Goal: Information Seeking & Learning: Learn about a topic

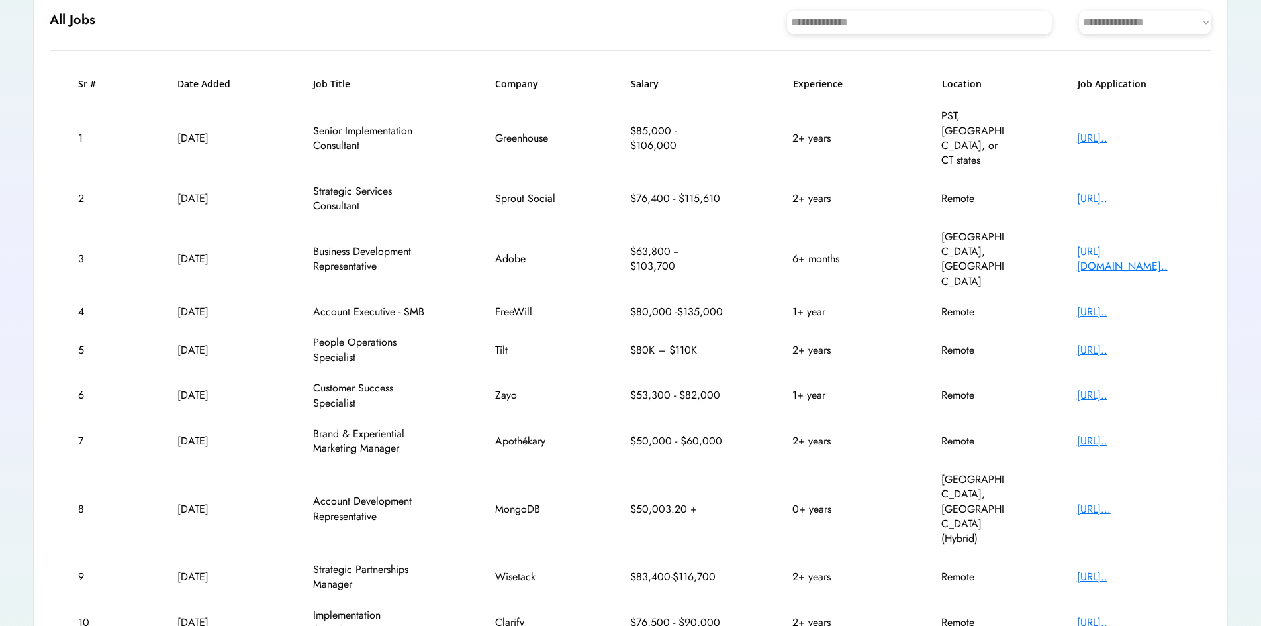
scroll to position [152, 0]
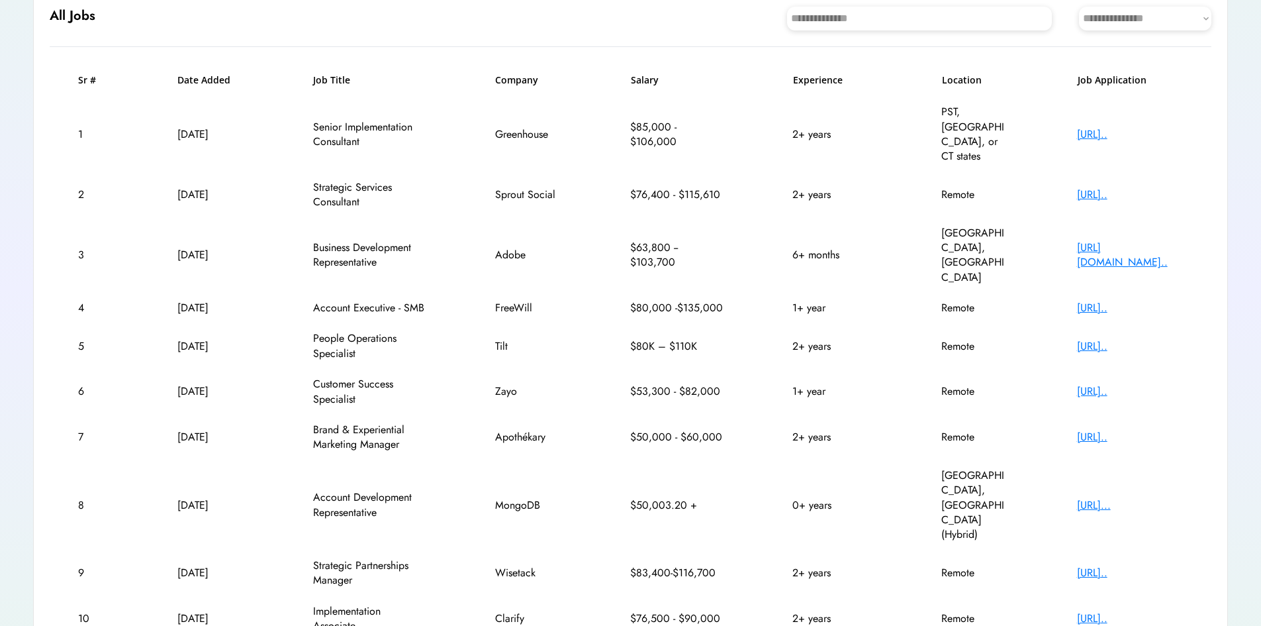
click at [1097, 384] on div "https://zayo.wd1.myw..." at bounding box center [1130, 391] width 106 height 15
click at [1115, 384] on div "https://zayo.wd1.myw..." at bounding box center [1130, 391] width 106 height 15
click at [1094, 498] on div "https://www.mongodb...." at bounding box center [1130, 505] width 106 height 15
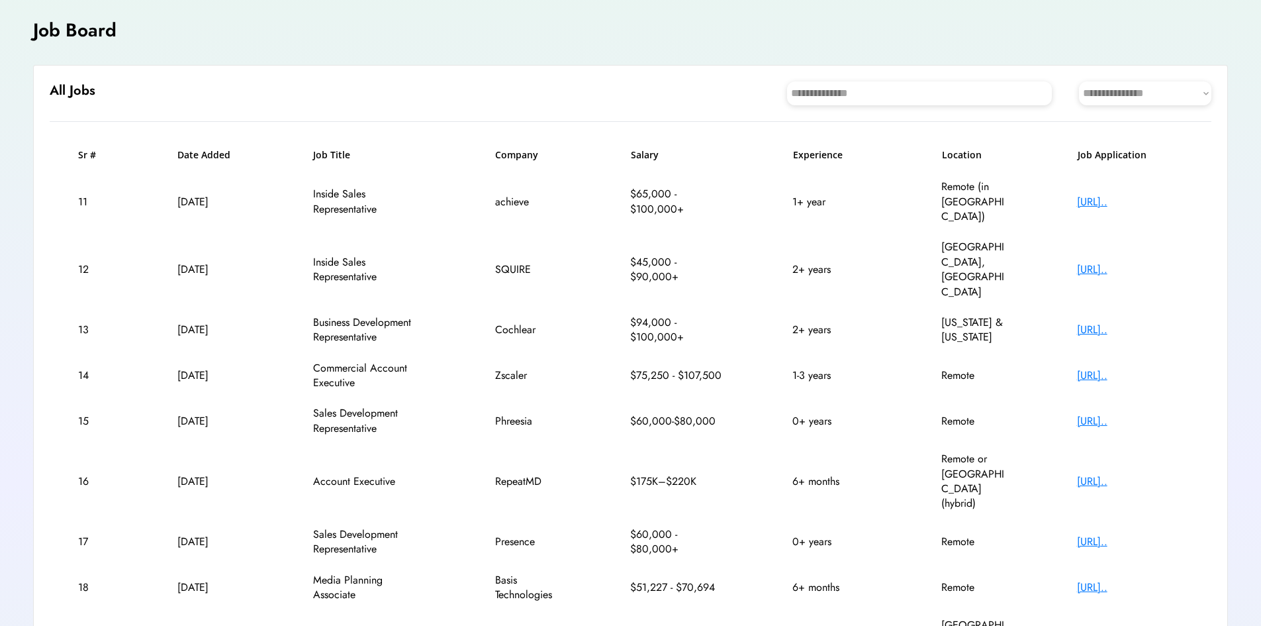
scroll to position [0, 0]
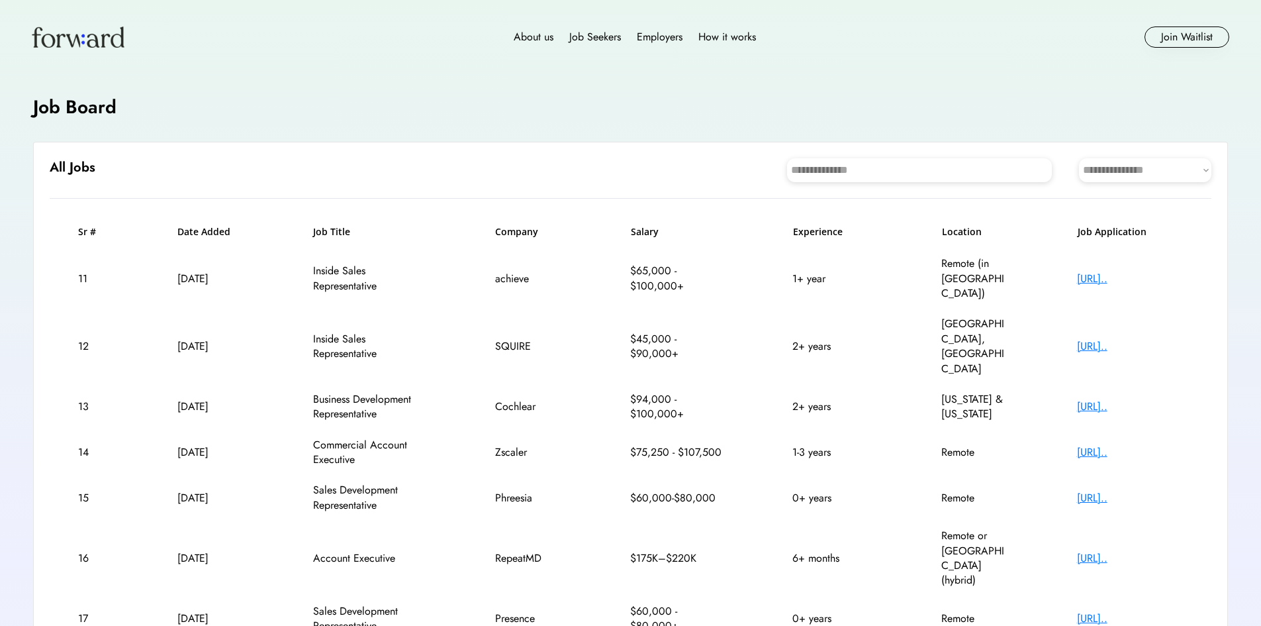
click at [846, 163] on input "input" at bounding box center [919, 170] width 265 height 24
click at [1098, 176] on select "**********" at bounding box center [1145, 170] width 132 height 24
select select "********"
click at [1079, 158] on select "**********" at bounding box center [1145, 170] width 132 height 24
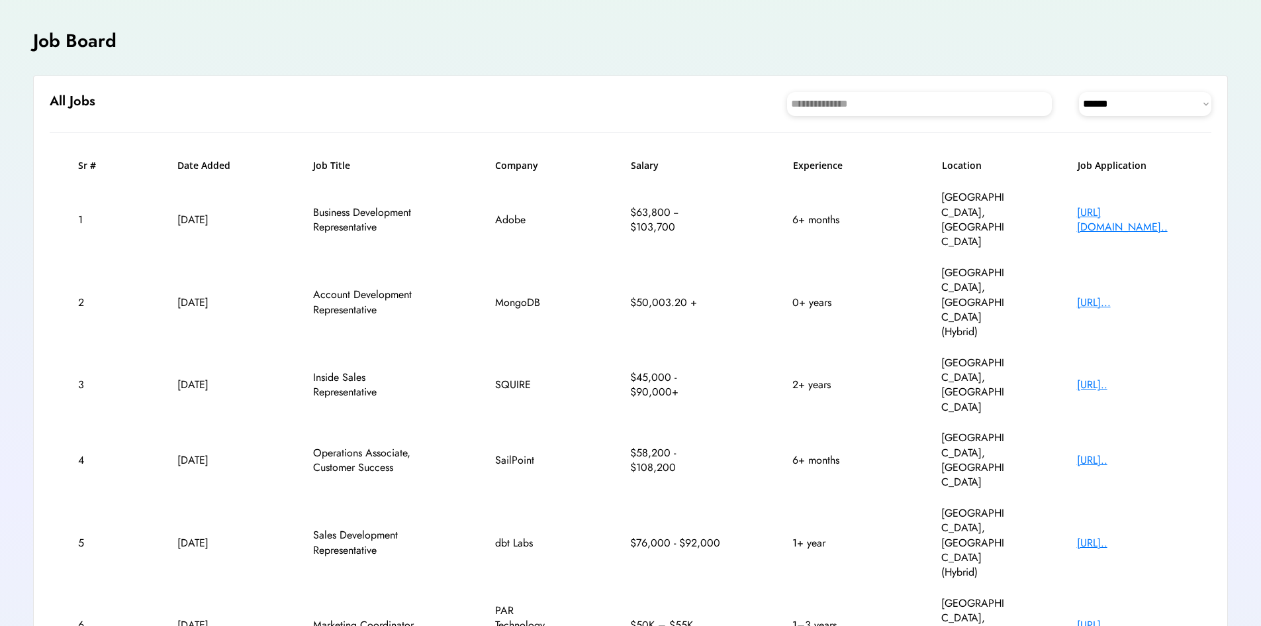
scroll to position [132, 0]
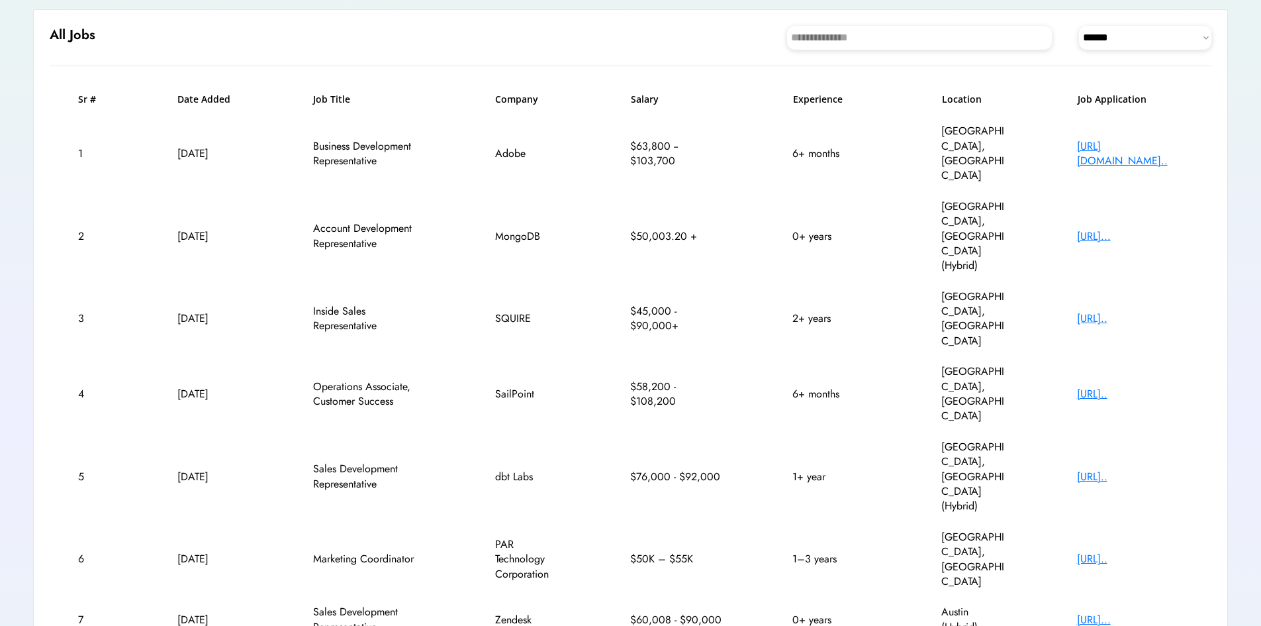
click at [1119, 139] on div "[URL][DOMAIN_NAME].." at bounding box center [1130, 154] width 106 height 30
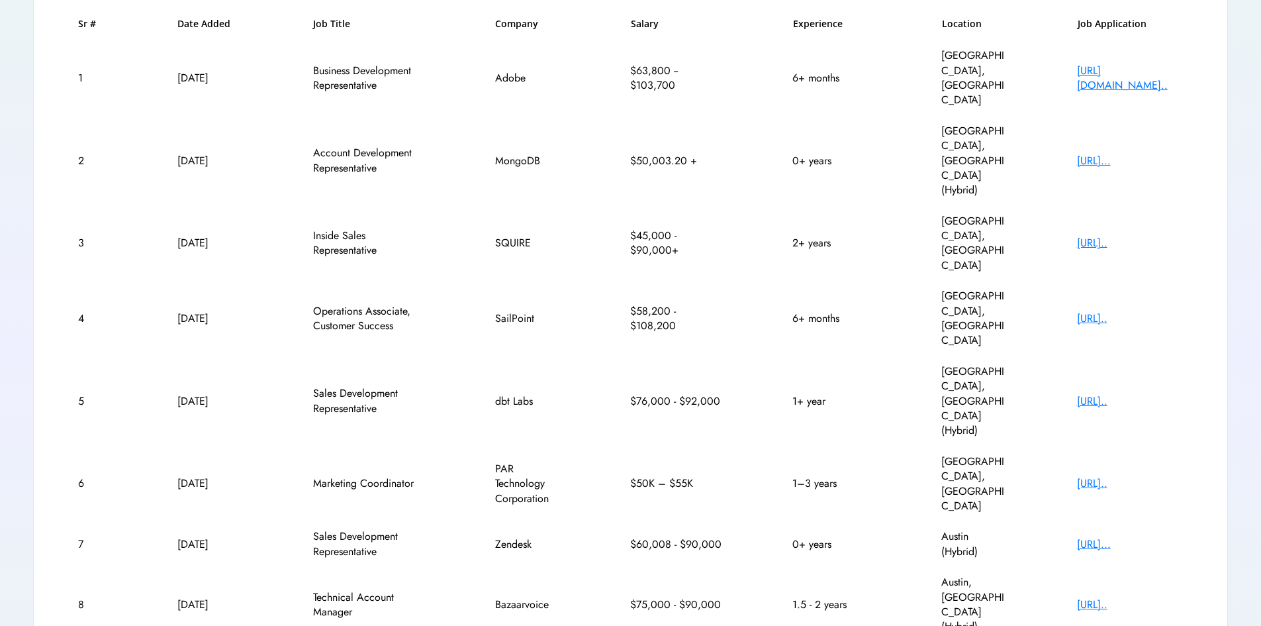
scroll to position [211, 0]
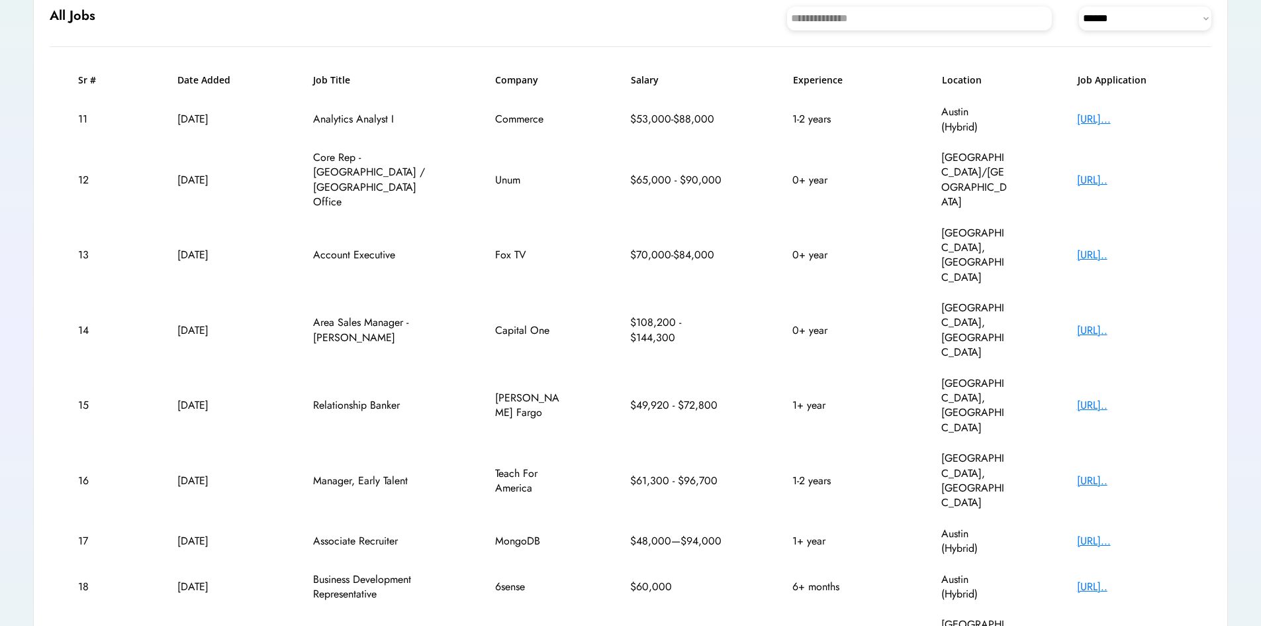
scroll to position [84, 0]
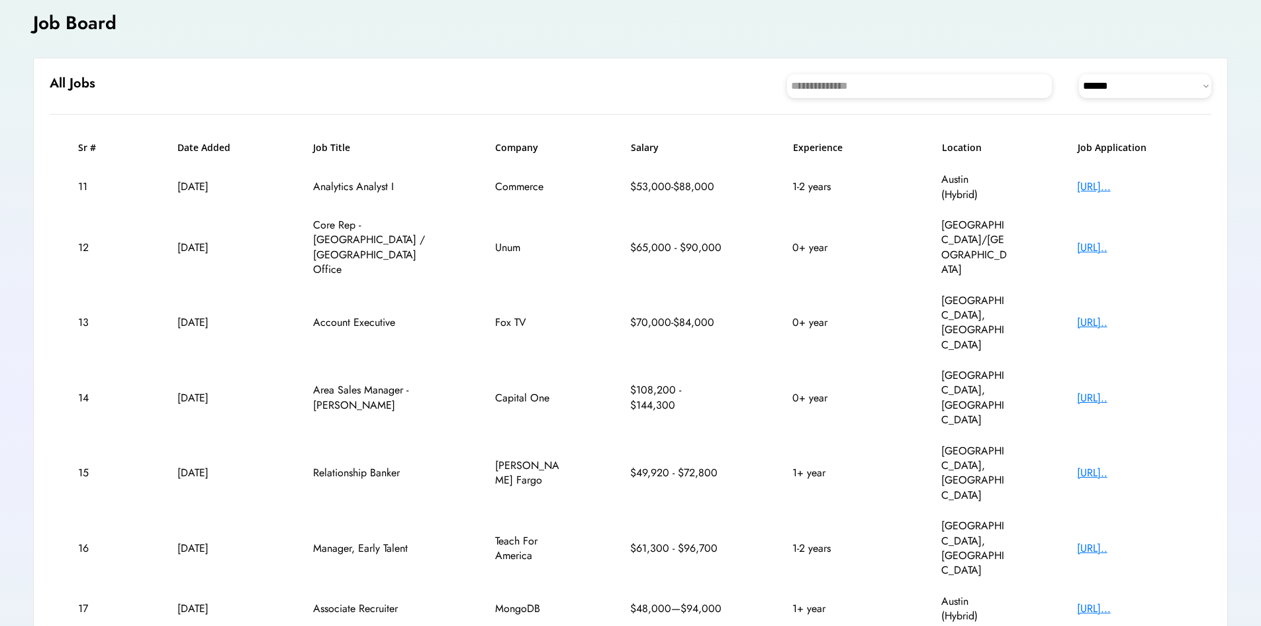
click at [1117, 240] on div "https://unum.wd1.myw..." at bounding box center [1130, 247] width 106 height 15
click at [349, 315] on div "Account Executive" at bounding box center [369, 322] width 113 height 15
copy div "Account Executive"
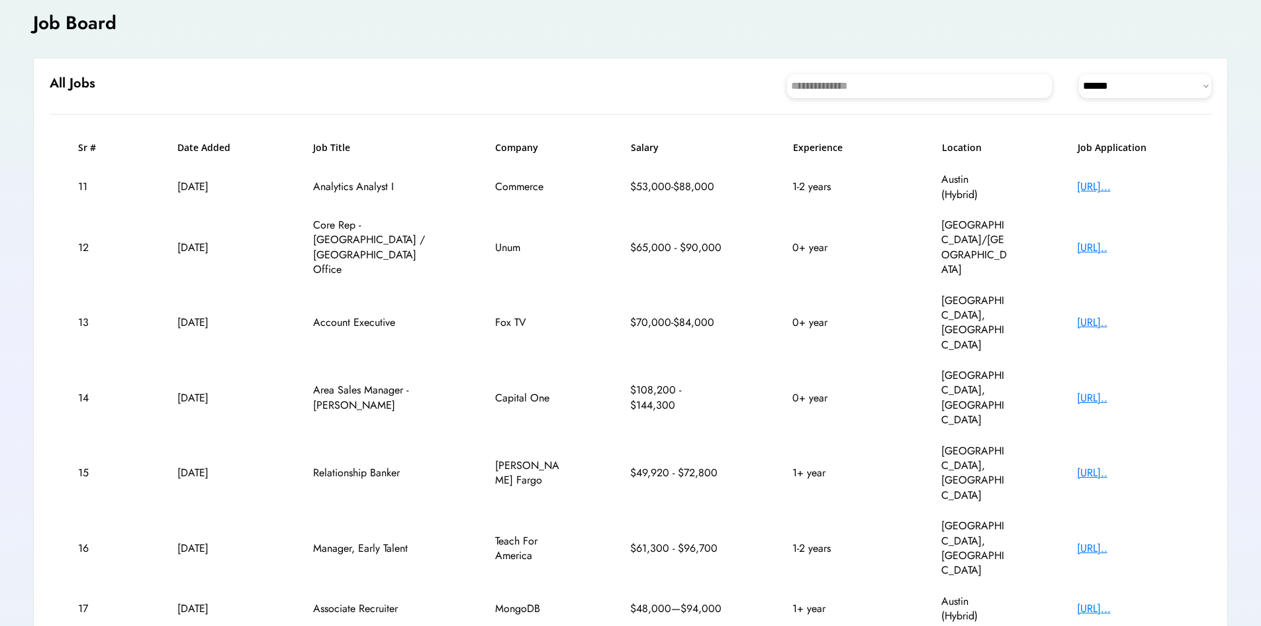
click at [1103, 315] on div "https://fox.wd1.mywo..." at bounding box center [1130, 322] width 106 height 15
click at [1108, 391] on div "https://www.capitalo..." at bounding box center [1130, 398] width 106 height 15
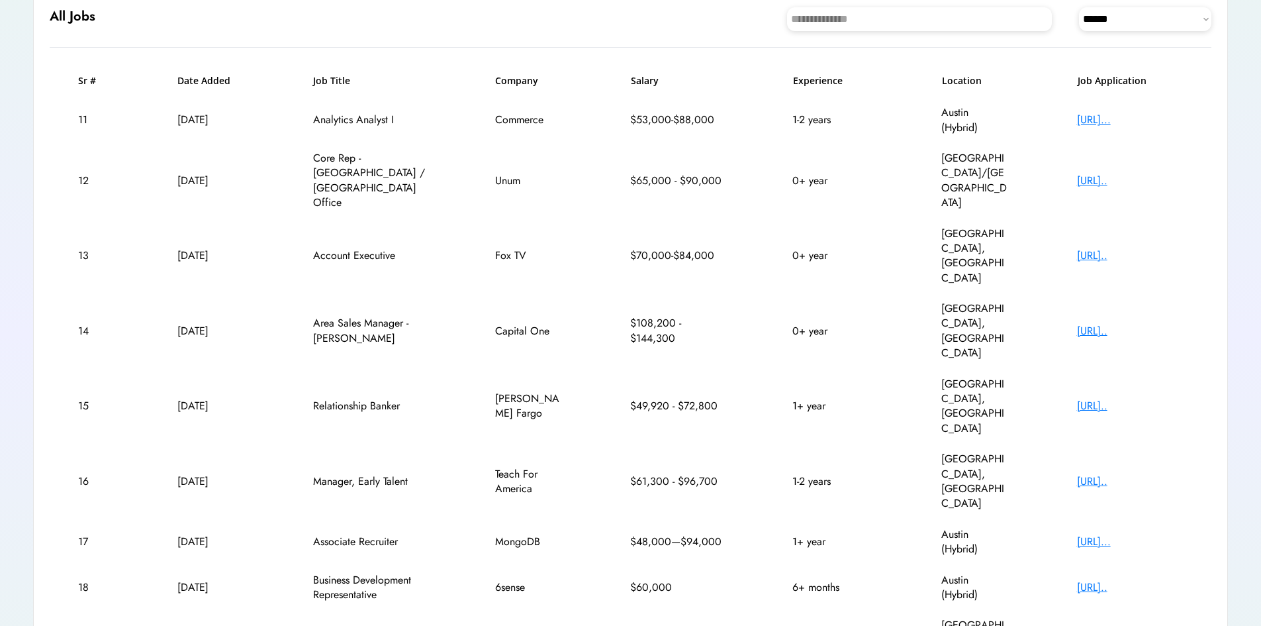
scroll to position [152, 0]
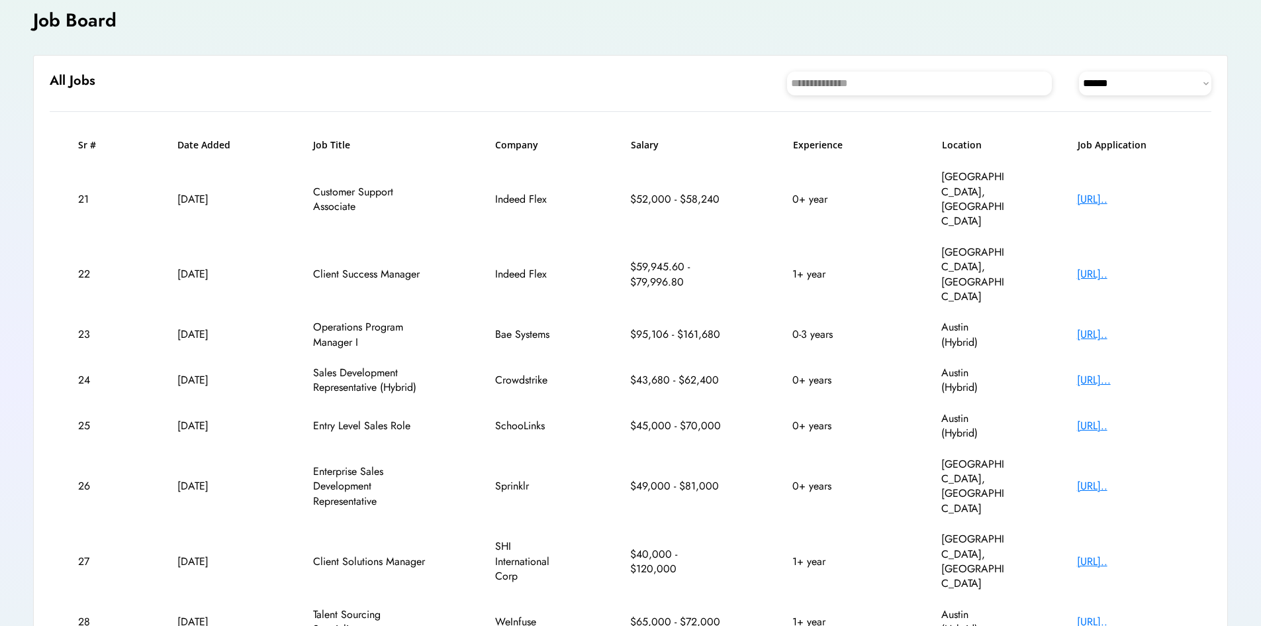
scroll to position [84, 0]
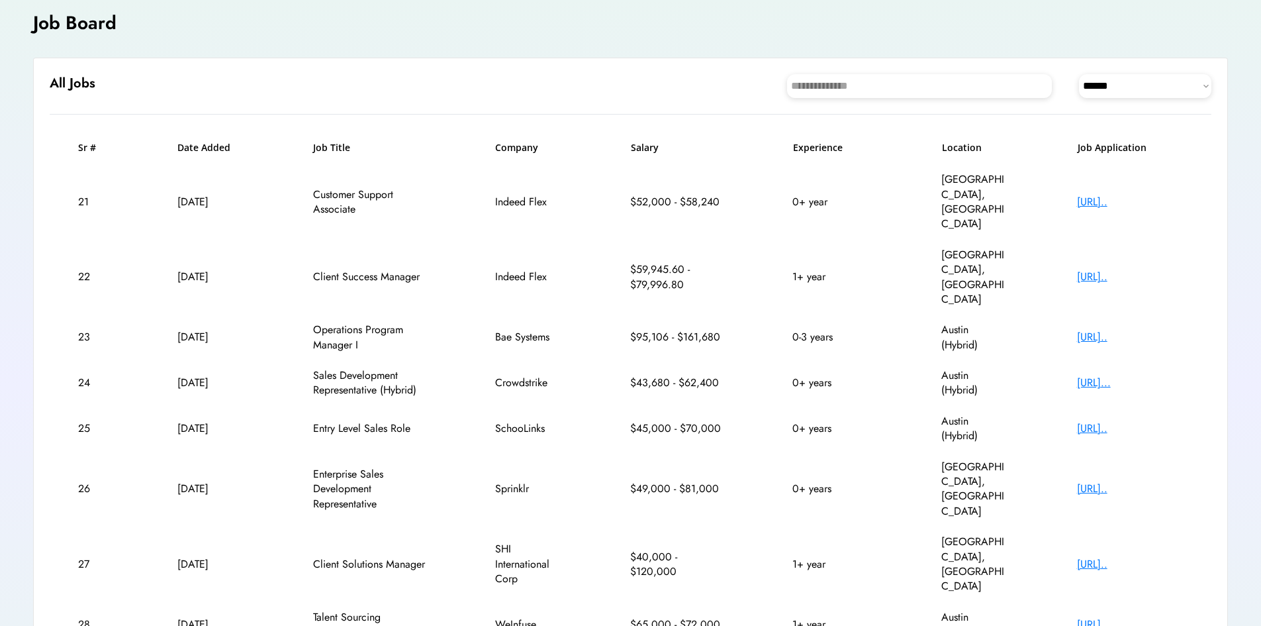
click at [1092, 195] on div "https://job-boards.e..." at bounding box center [1130, 202] width 106 height 15
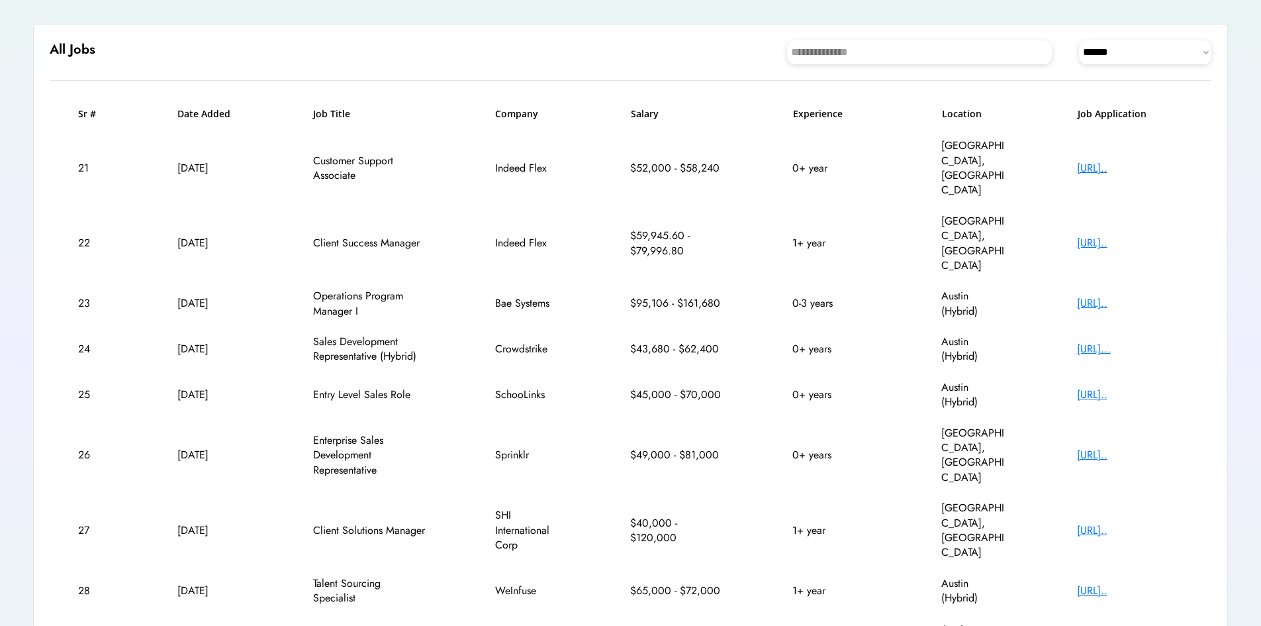
scroll to position [150, 0]
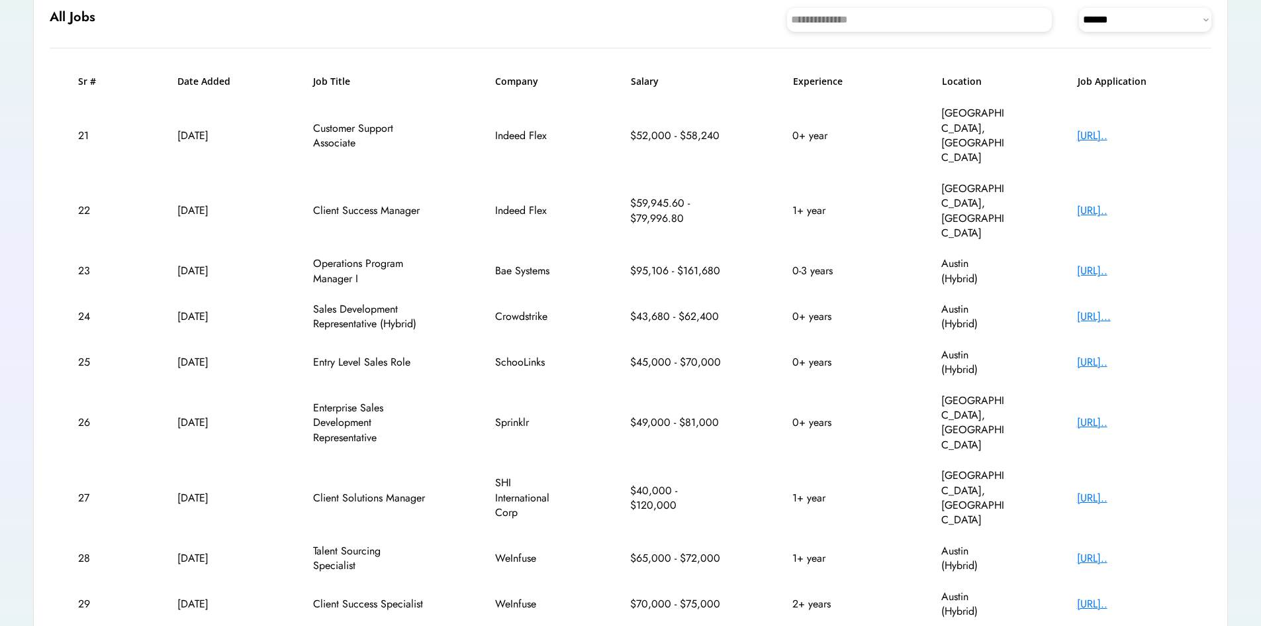
click at [1113, 355] on div "[URL].." at bounding box center [1130, 362] width 106 height 15
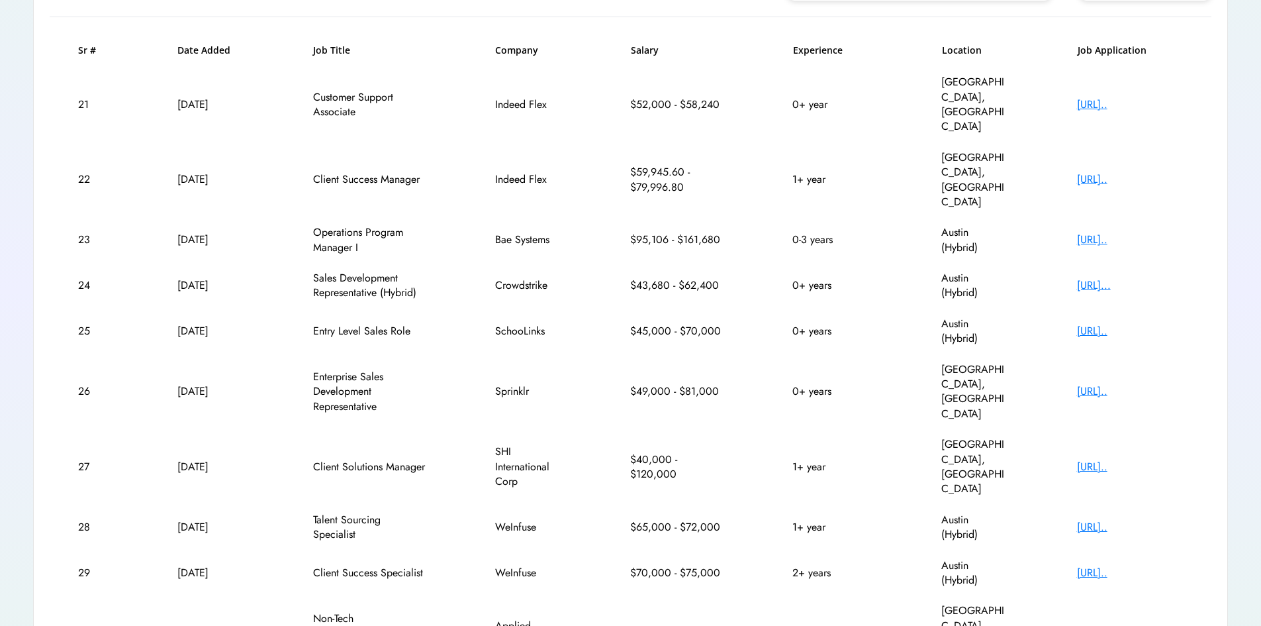
scroll to position [211, 0]
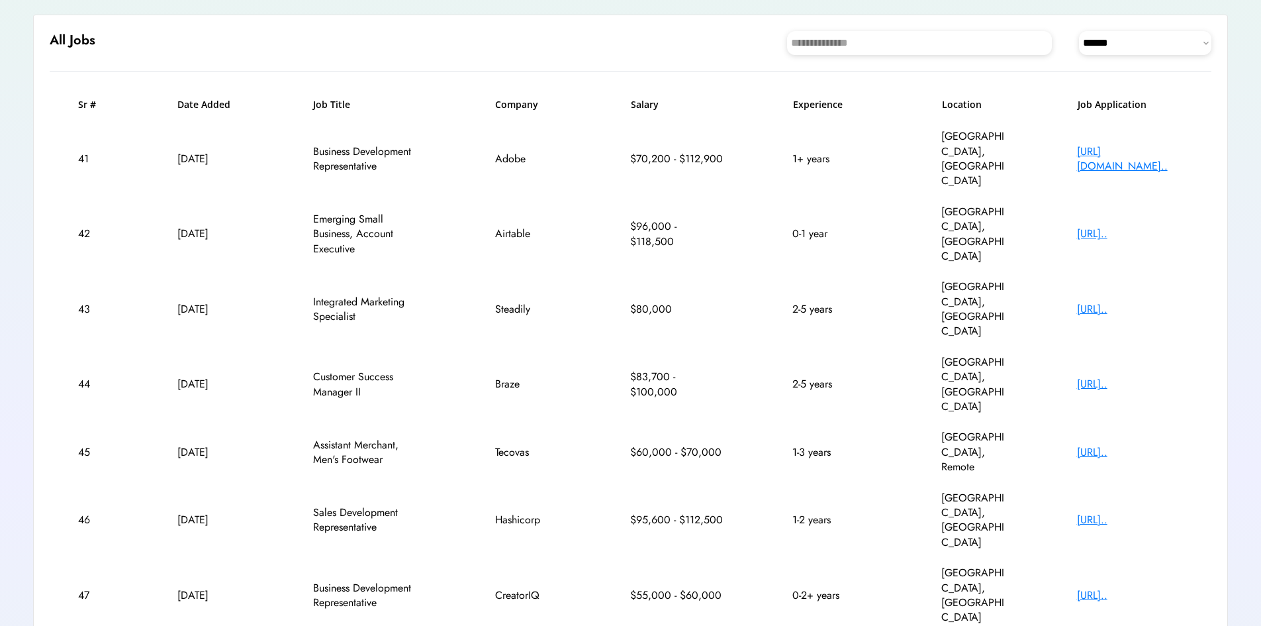
scroll to position [150, 0]
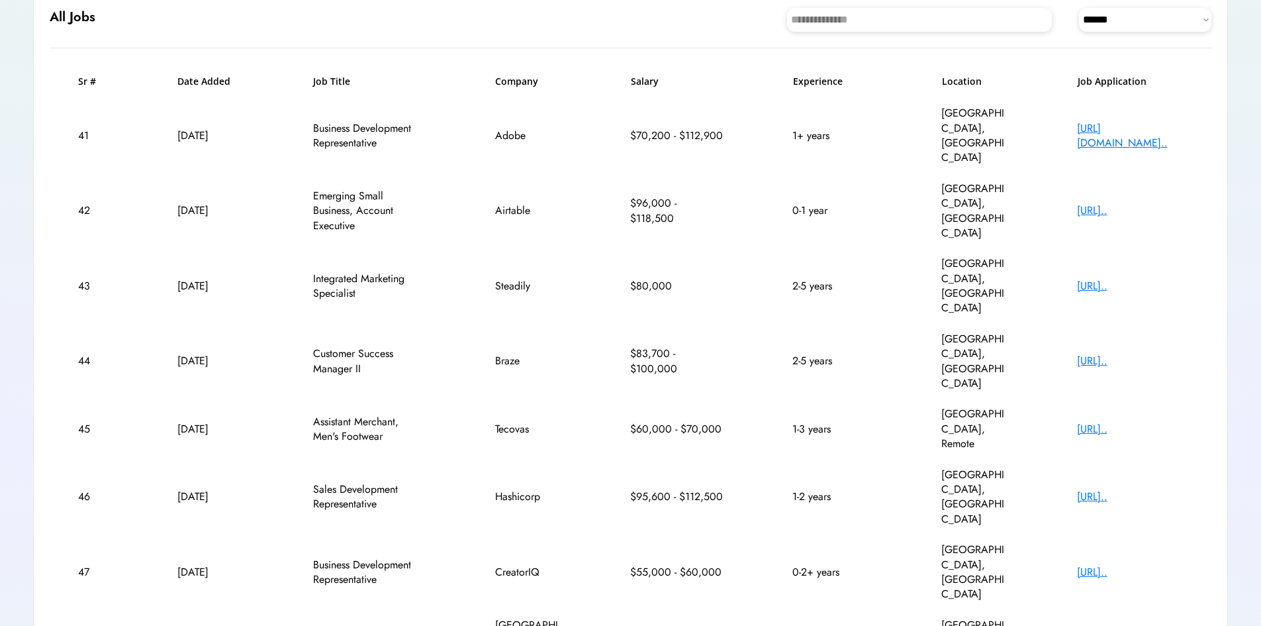
drag, startPoint x: 354, startPoint y: 451, endPoint x: 328, endPoint y: 446, distance: 27.1
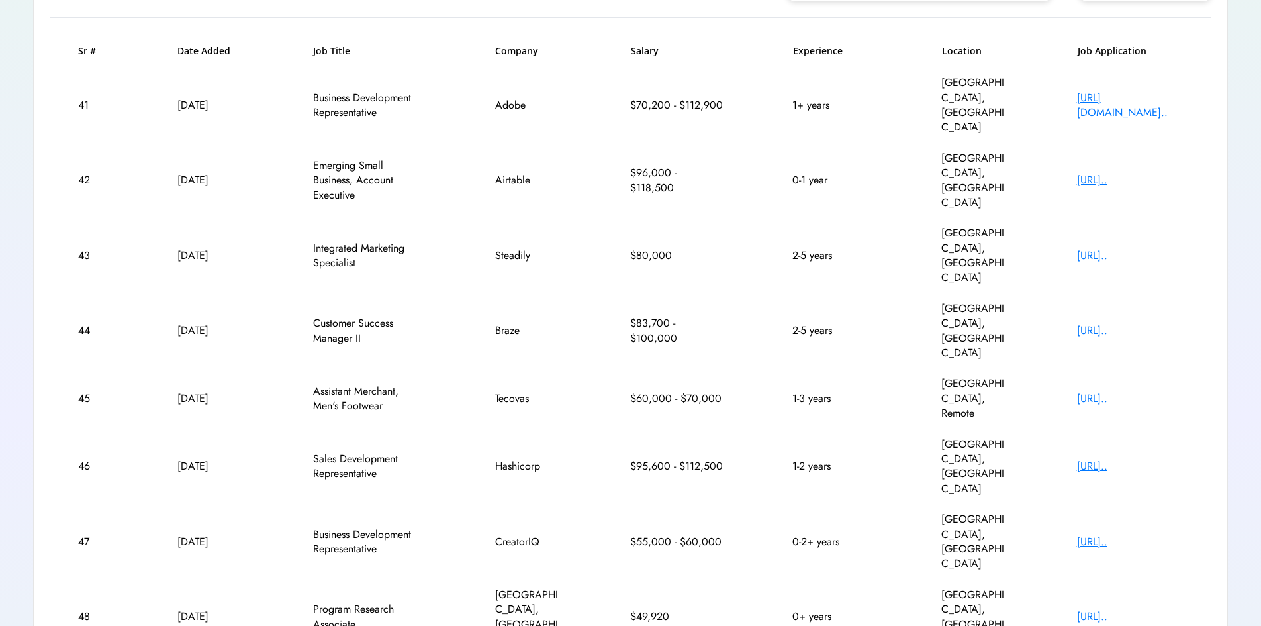
scroll to position [196, 0]
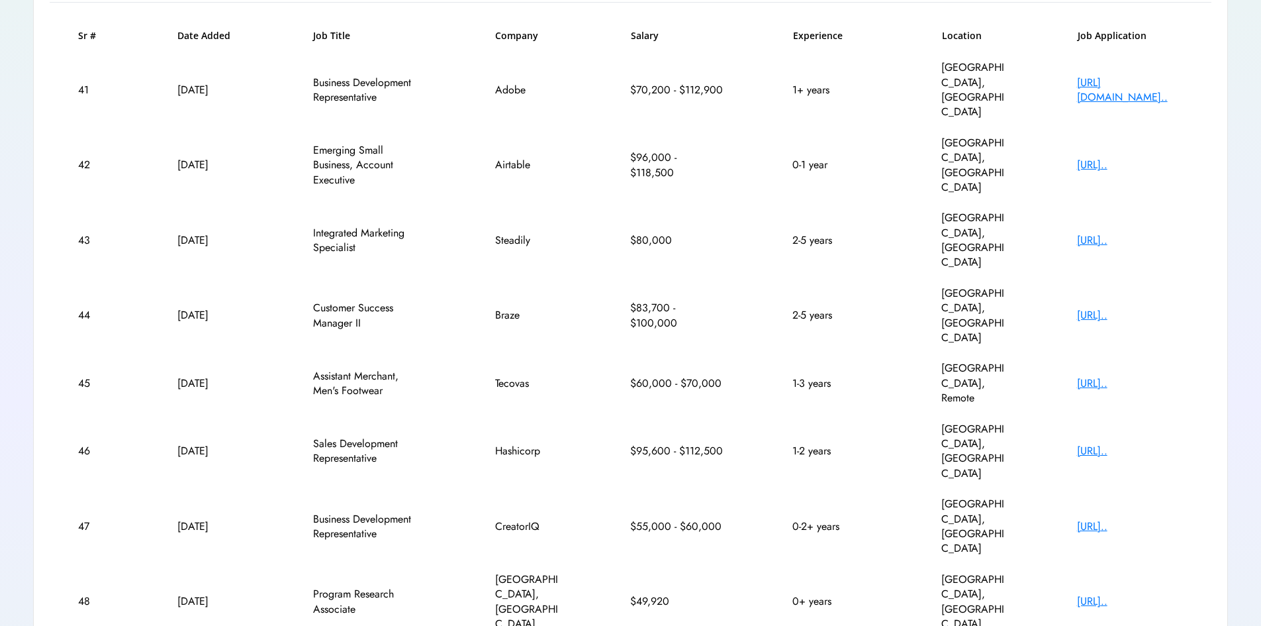
copy div "Campus Organizer"
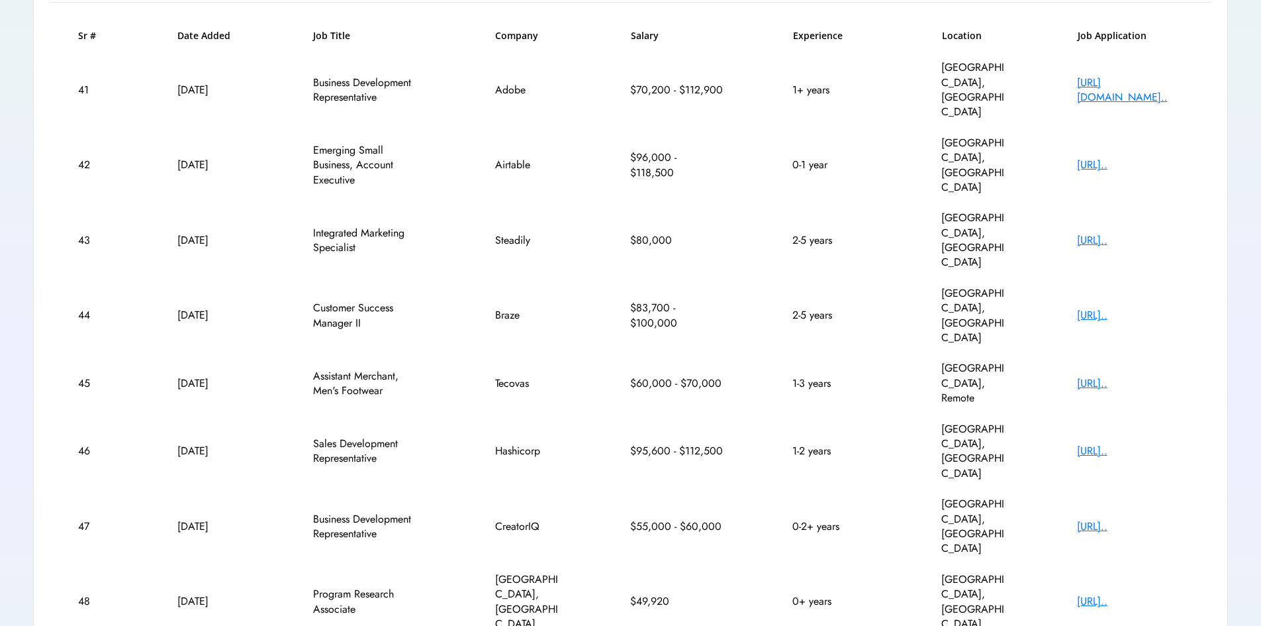
click at [1202, 561] on div "**********" at bounding box center [630, 447] width 1195 height 1003
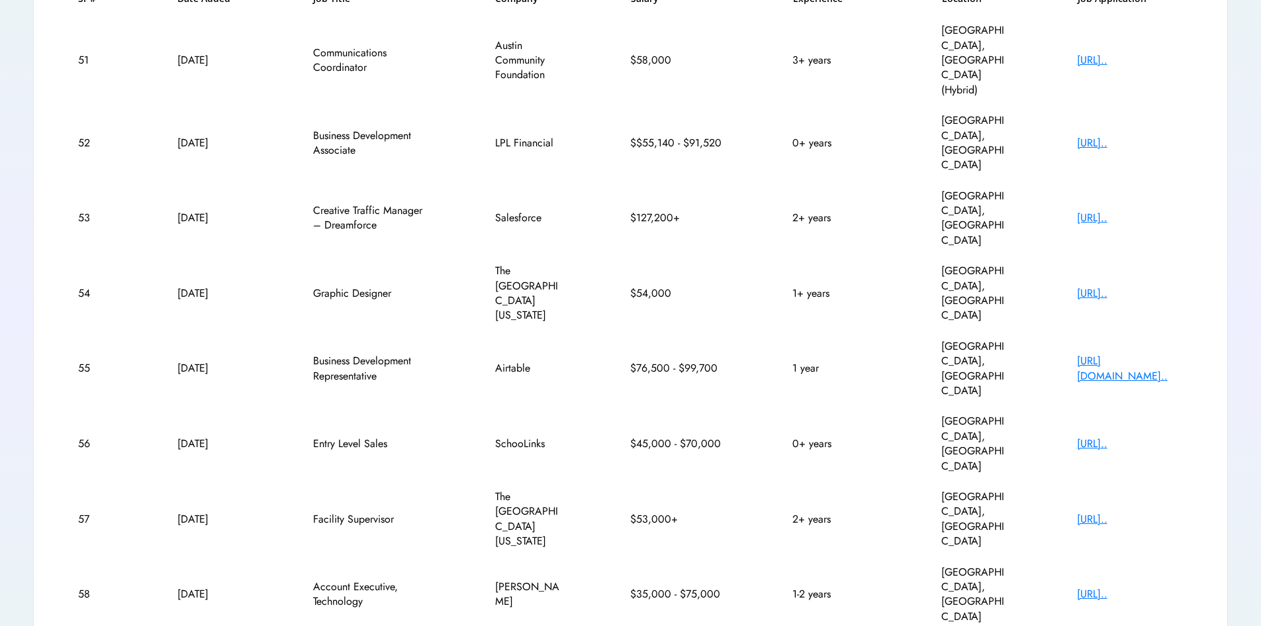
scroll to position [240, 0]
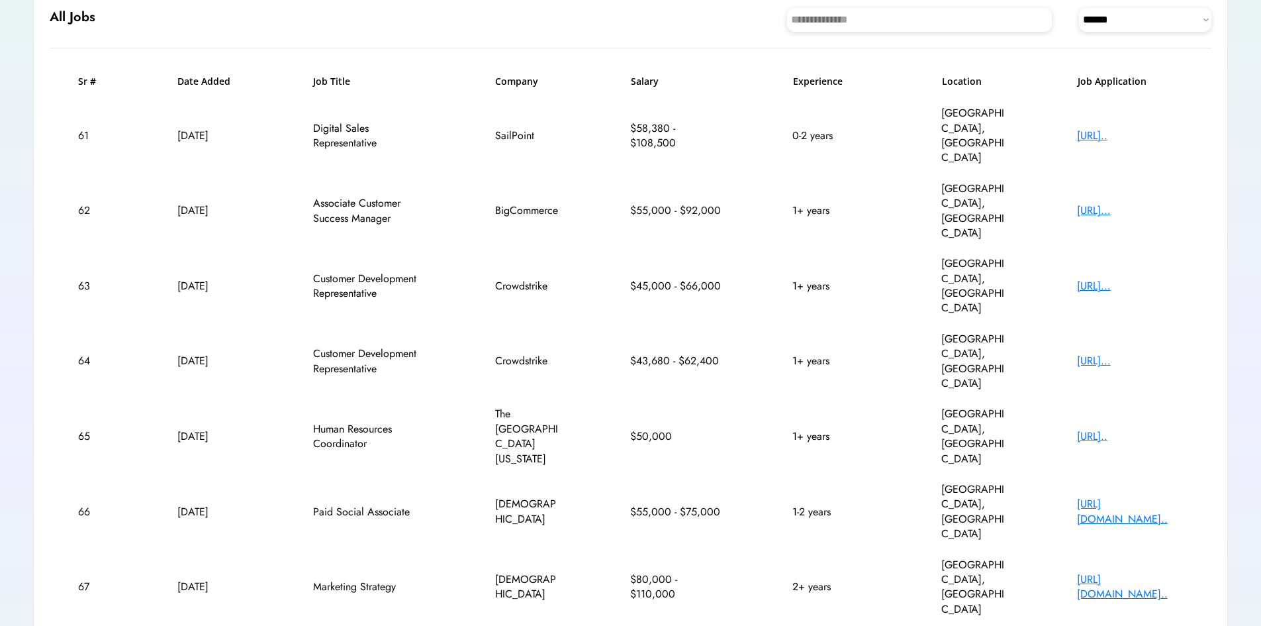
scroll to position [152, 0]
drag, startPoint x: 375, startPoint y: 478, endPoint x: 326, endPoint y: 464, distance: 50.3
copy div "Member Services Coordinator"
drag, startPoint x: 928, startPoint y: 557, endPoint x: 998, endPoint y: 546, distance: 70.4
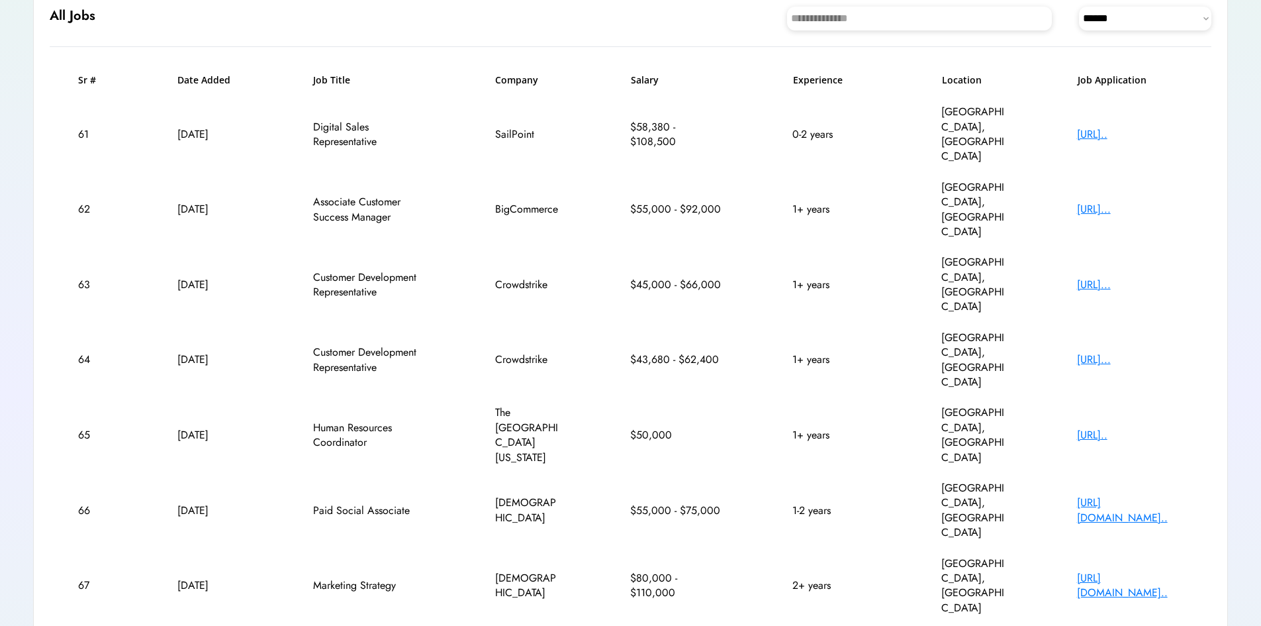
click at [938, 557] on div "Sr # Date Added Job Title Company Salary Experience Location Job Application 61…" at bounding box center [631, 472] width 1162 height 799
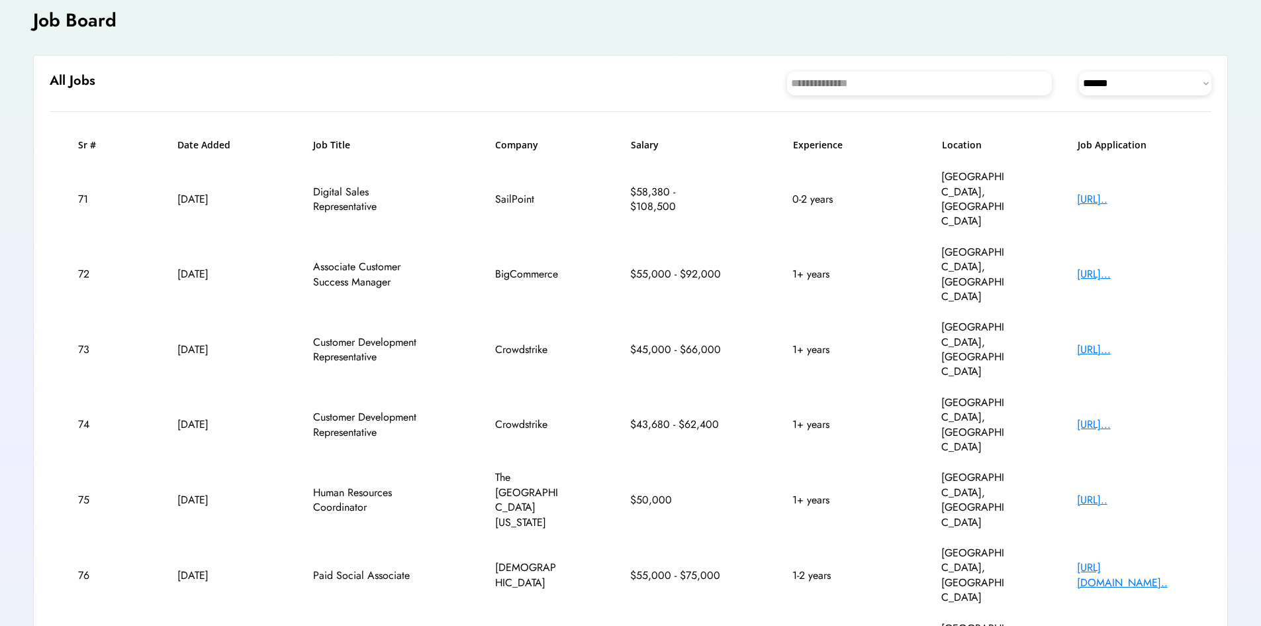
scroll to position [84, 0]
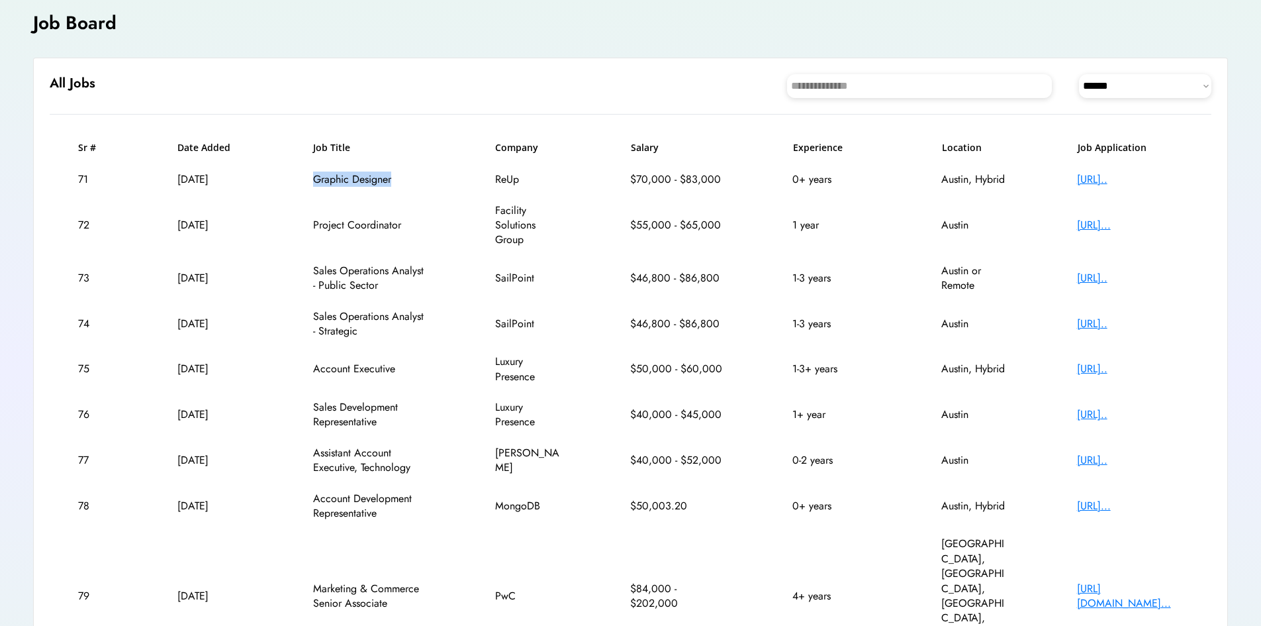
drag, startPoint x: 396, startPoint y: 183, endPoint x: 308, endPoint y: 175, distance: 88.4
click at [308, 175] on div "71 Jun 6, 2025 Graphic Designer ReUp $70,000 - $83,000 0+ years Austin, Hybrid …" at bounding box center [631, 179] width 1162 height 30
copy div "Graphic Designer"
click at [723, 177] on div "$70,000 - $83,000" at bounding box center [676, 179] width 93 height 15
click at [1110, 178] on div "https://ats.rippling..." at bounding box center [1130, 179] width 106 height 15
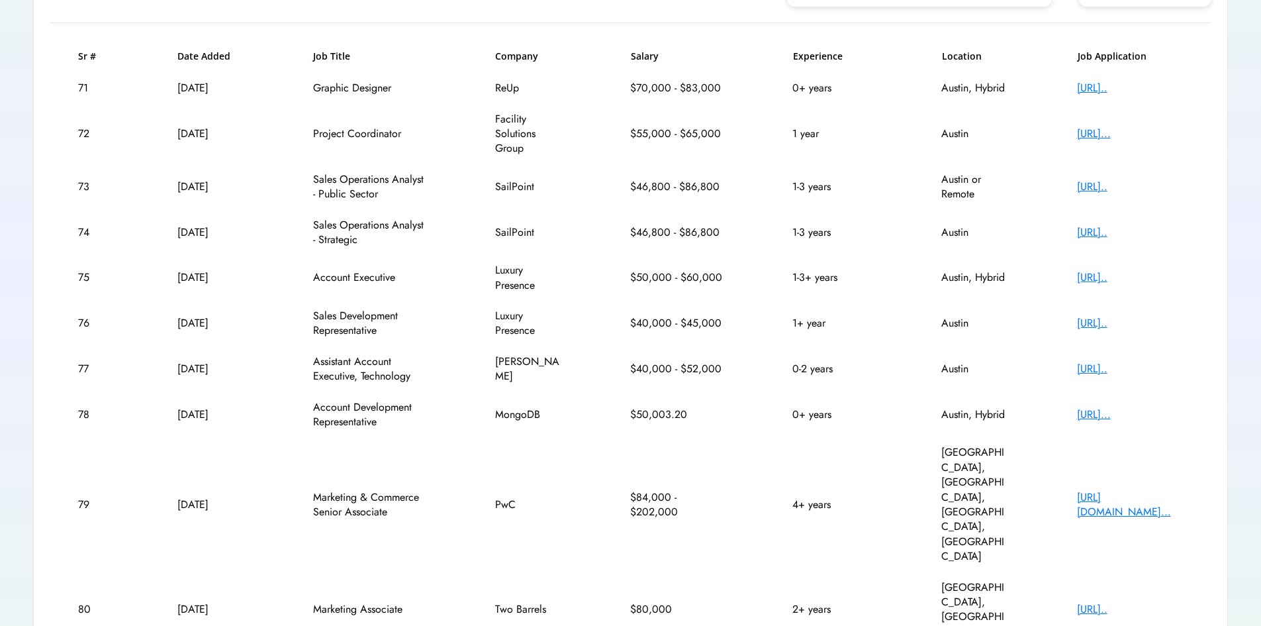
scroll to position [196, 0]
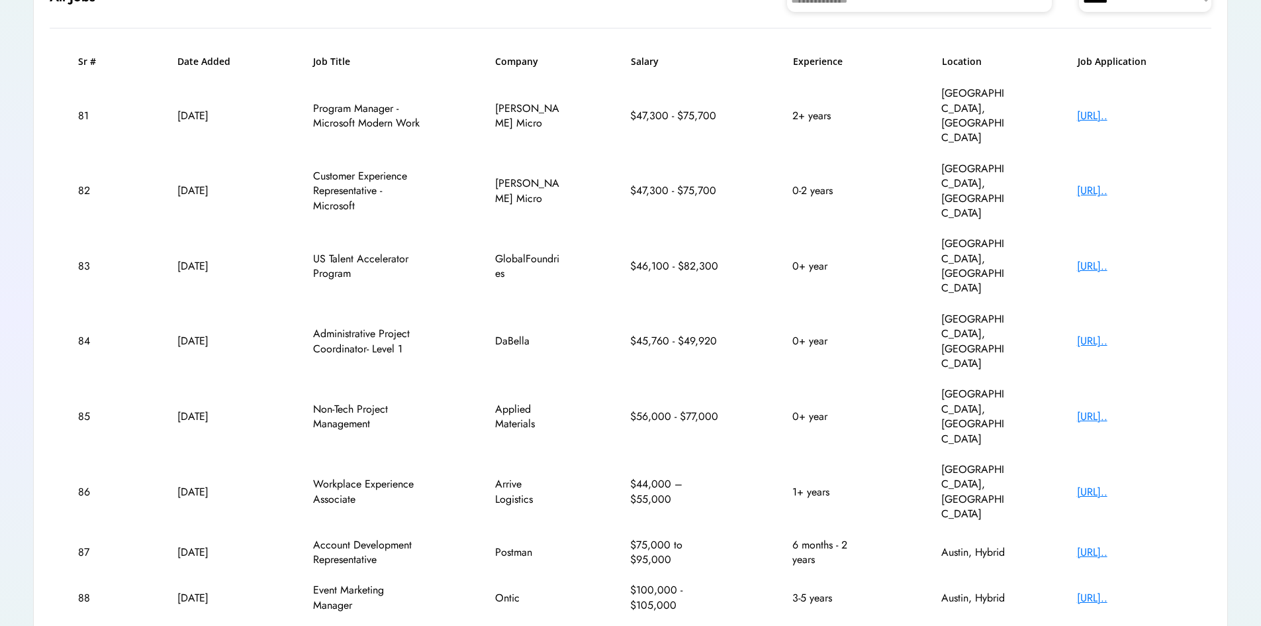
scroll to position [181, 0]
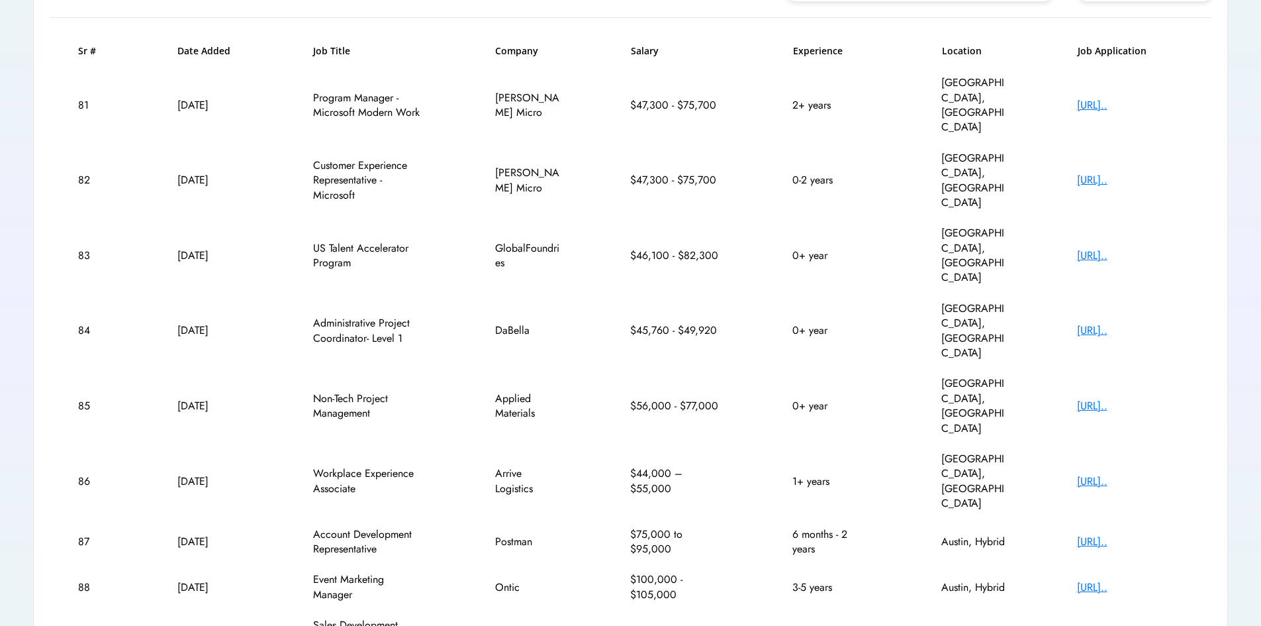
click at [1108, 399] on div "https://careers.appl..." at bounding box center [1130, 406] width 106 height 15
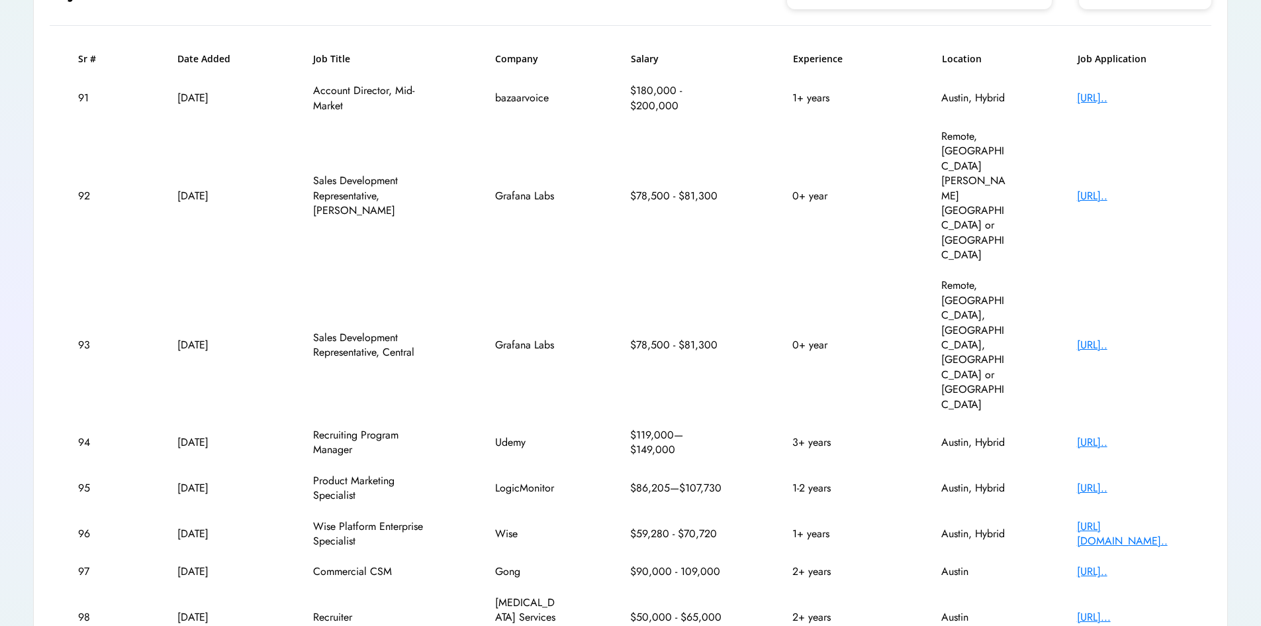
scroll to position [211, 0]
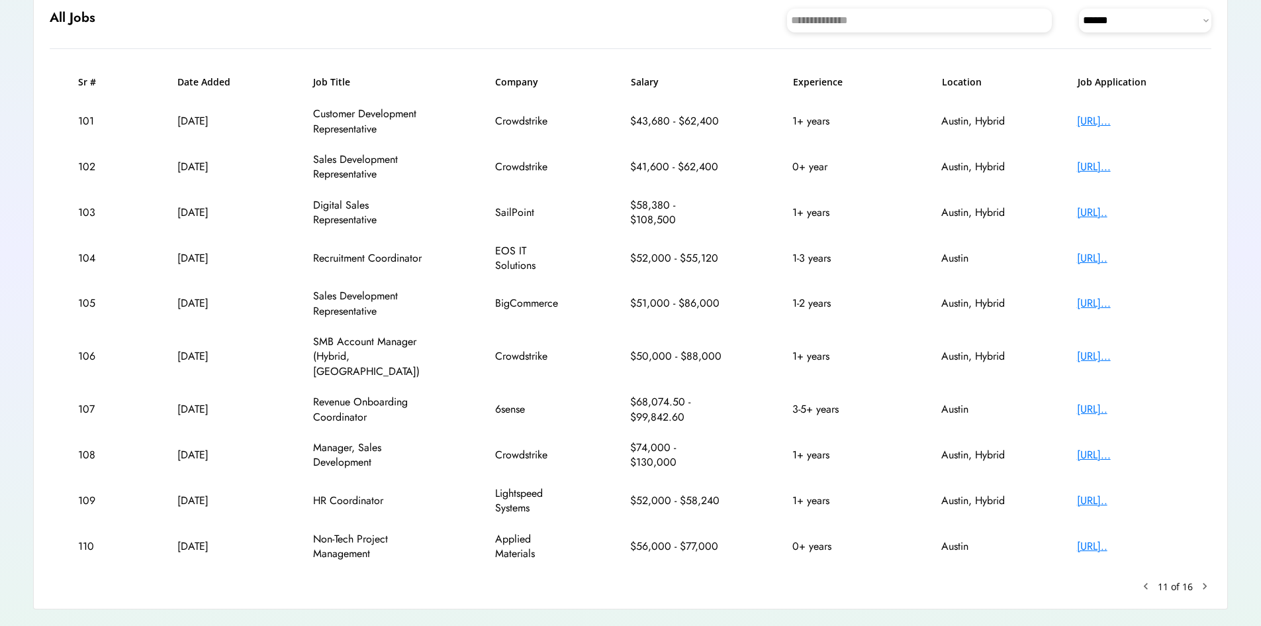
scroll to position [150, 0]
drag, startPoint x: 380, startPoint y: 178, endPoint x: 314, endPoint y: 154, distance: 70.6
click at [314, 154] on div "Sales Development Representative" at bounding box center [369, 167] width 113 height 30
copy div "Sales Development Representative"
click at [833, 545] on div "110 Apr 14, 2025 Non-Tech Project Management Applied Materials $56,000 - $77,00…" at bounding box center [631, 546] width 1162 height 46
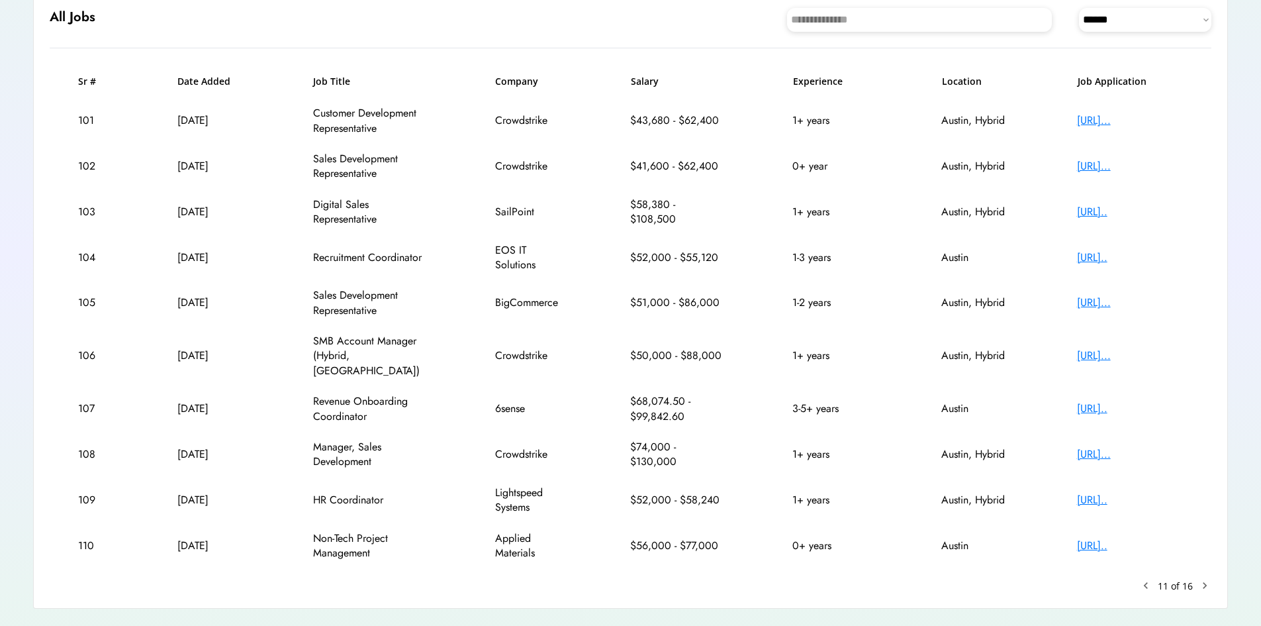
click at [1207, 579] on text "chevron_right" at bounding box center [1204, 585] width 13 height 13
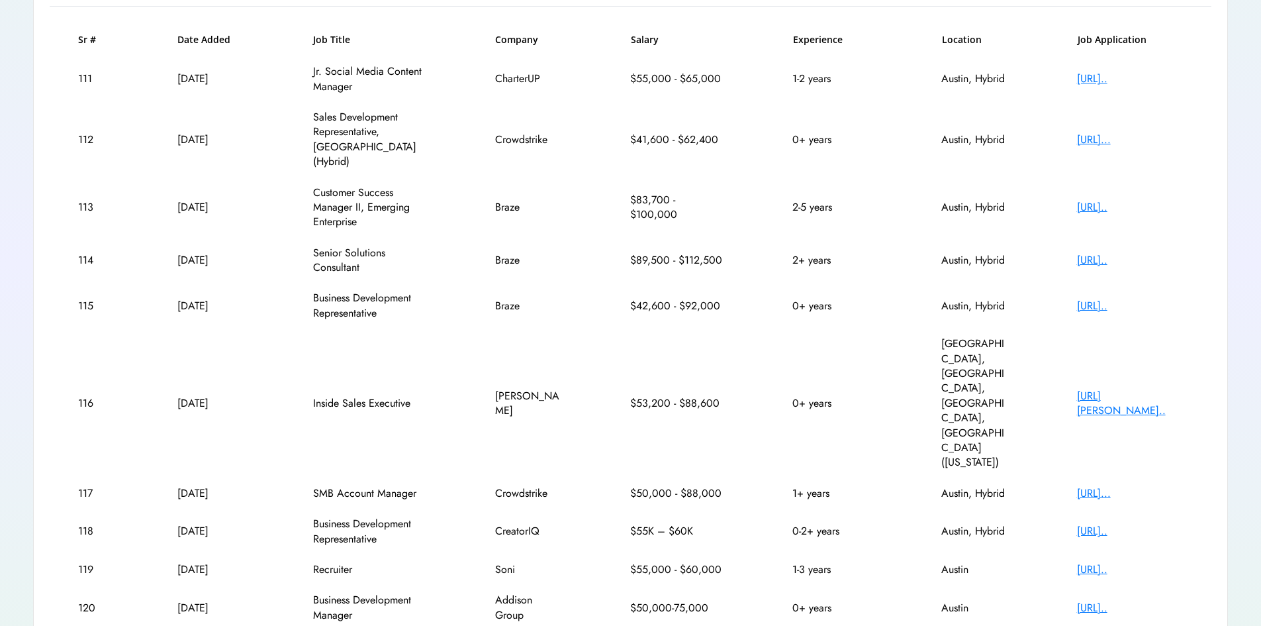
scroll to position [211, 0]
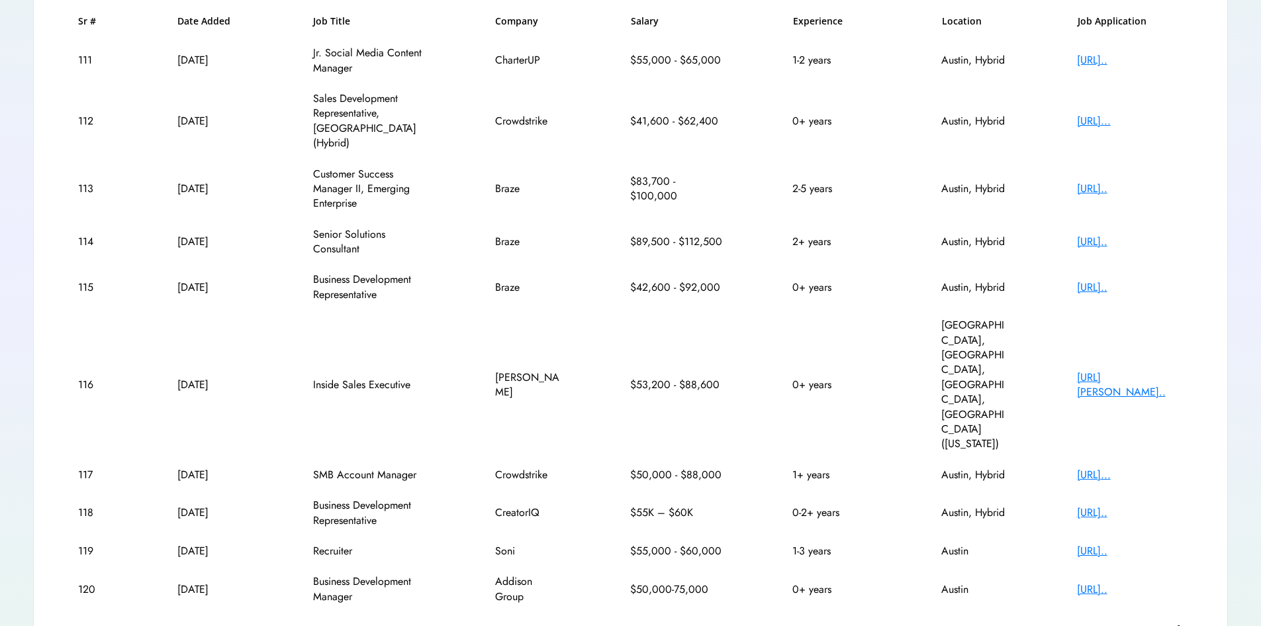
click at [1204, 622] on text "chevron_right" at bounding box center [1204, 628] width 13 height 13
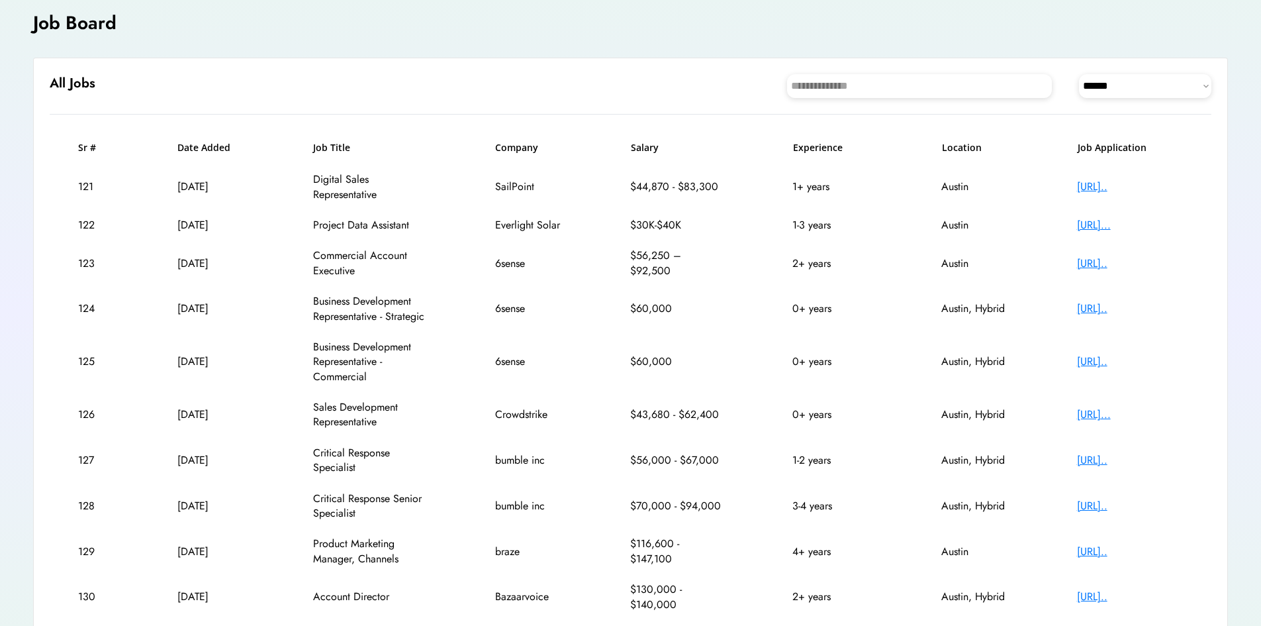
scroll to position [150, 0]
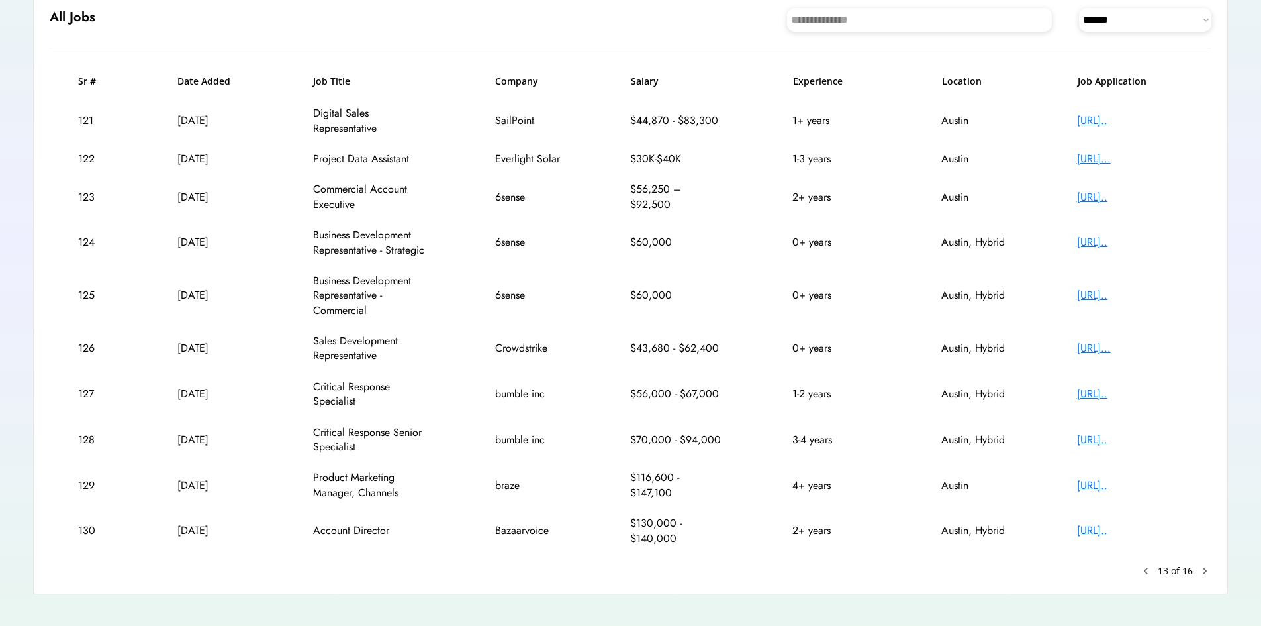
click at [1211, 571] on text "chevron_right" at bounding box center [1204, 570] width 13 height 13
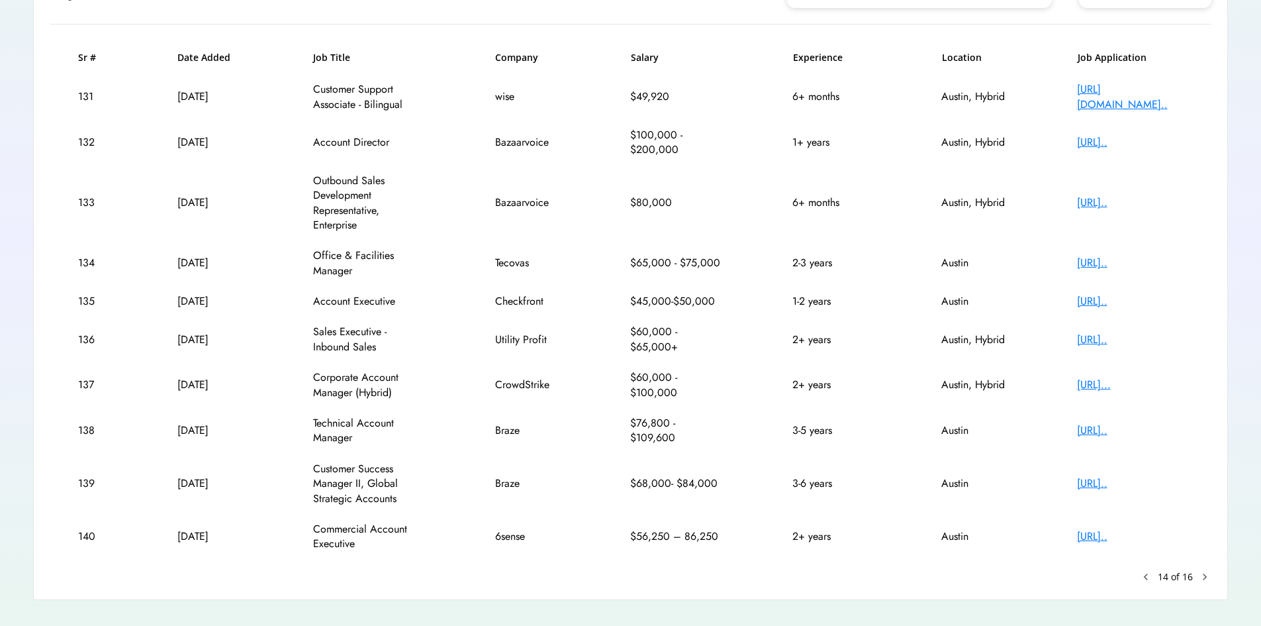
scroll to position [196, 0]
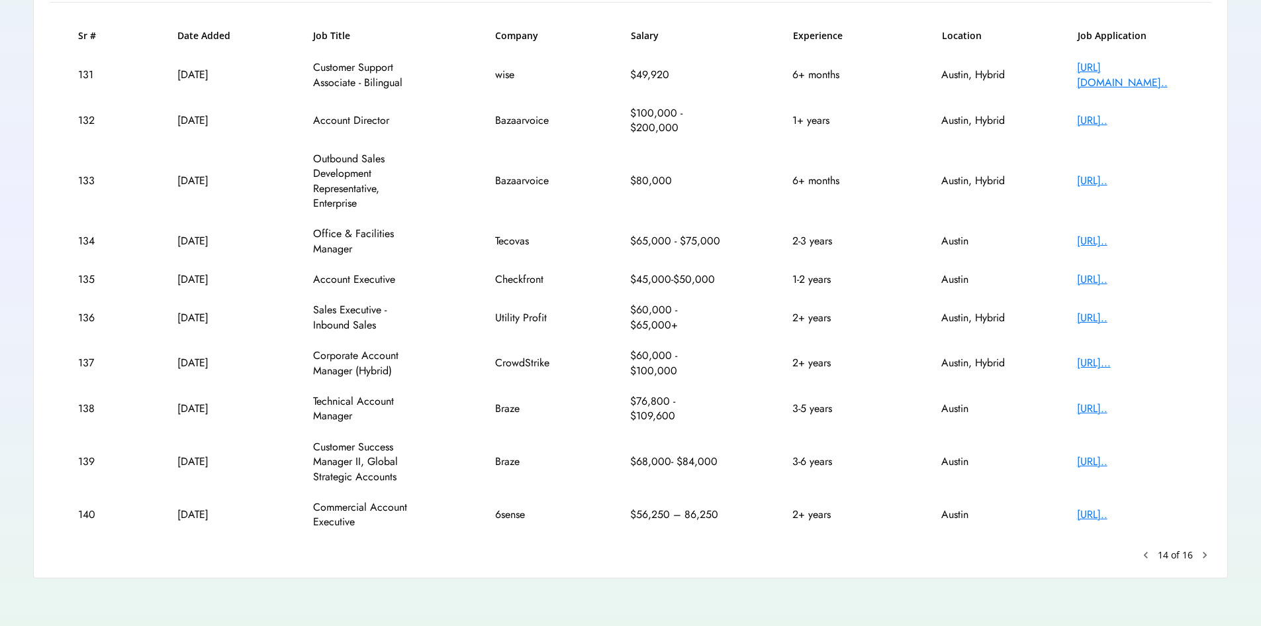
click at [1207, 559] on text "chevron_right" at bounding box center [1204, 554] width 13 height 13
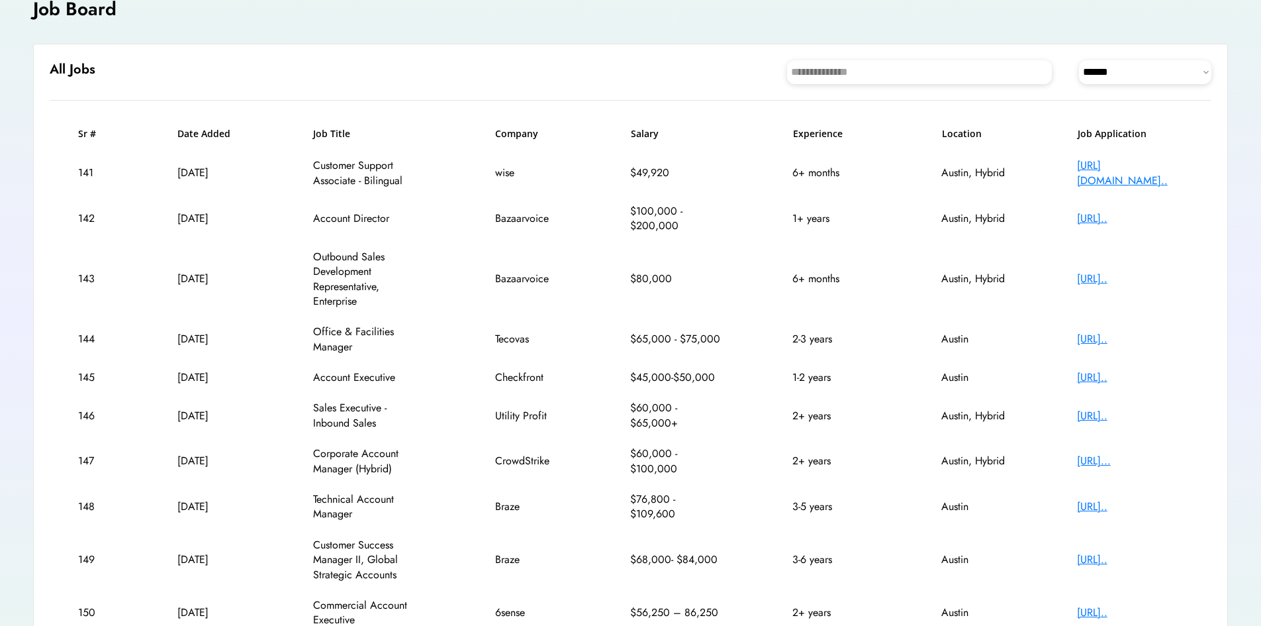
scroll to position [84, 0]
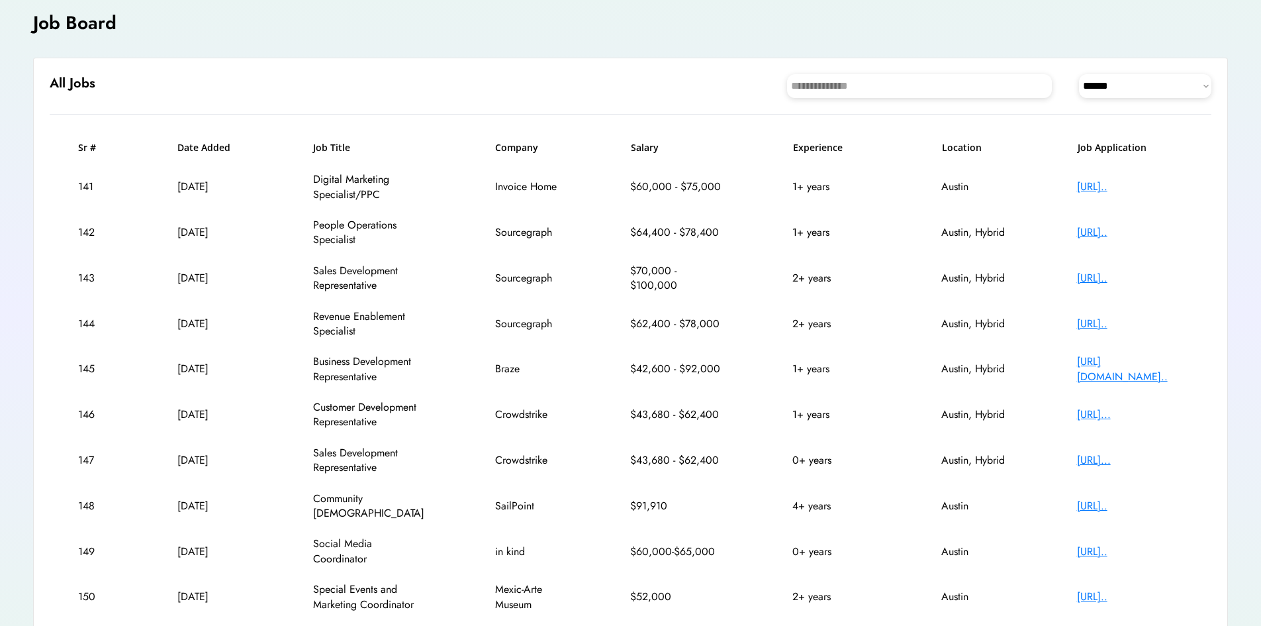
click at [1151, 625] on text "keyboard_arrow_left" at bounding box center [1145, 636] width 13 height 13
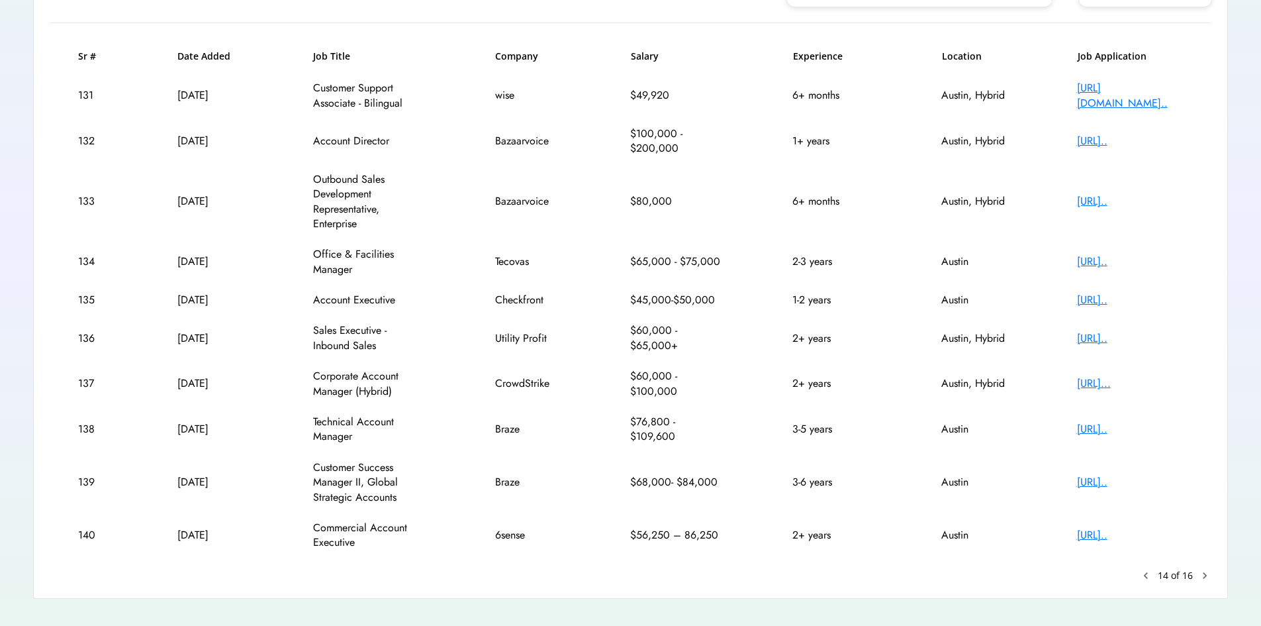
scroll to position [196, 0]
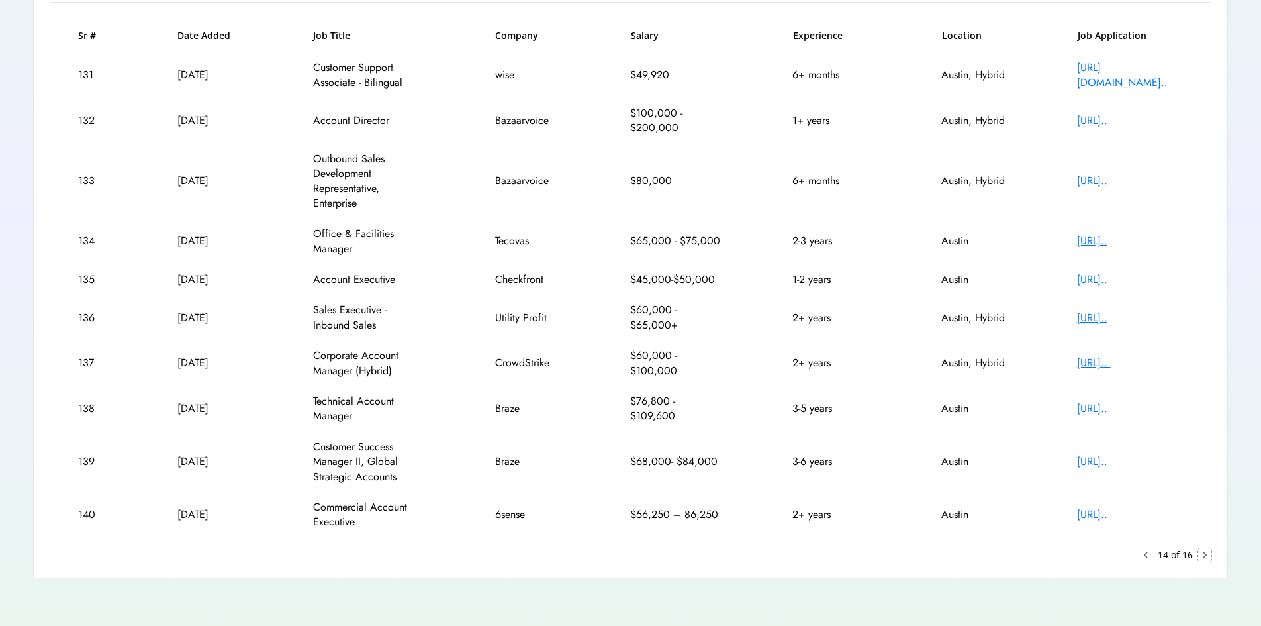
click at [1208, 555] on text "chevron_right" at bounding box center [1204, 554] width 13 height 13
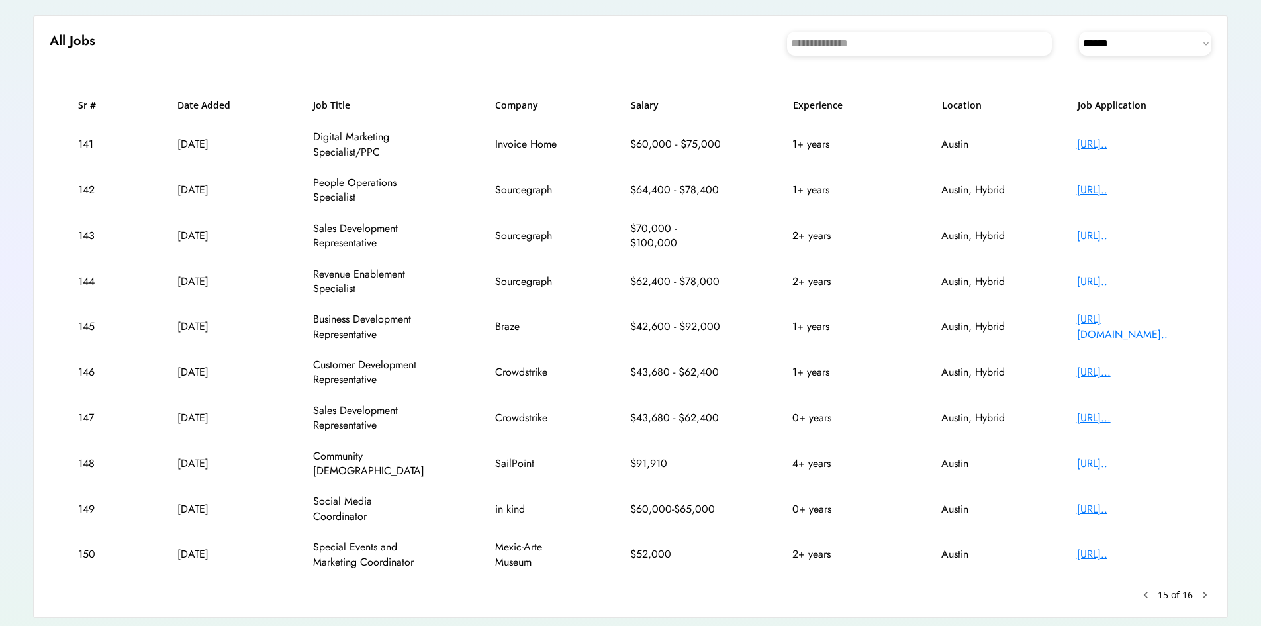
scroll to position [150, 0]
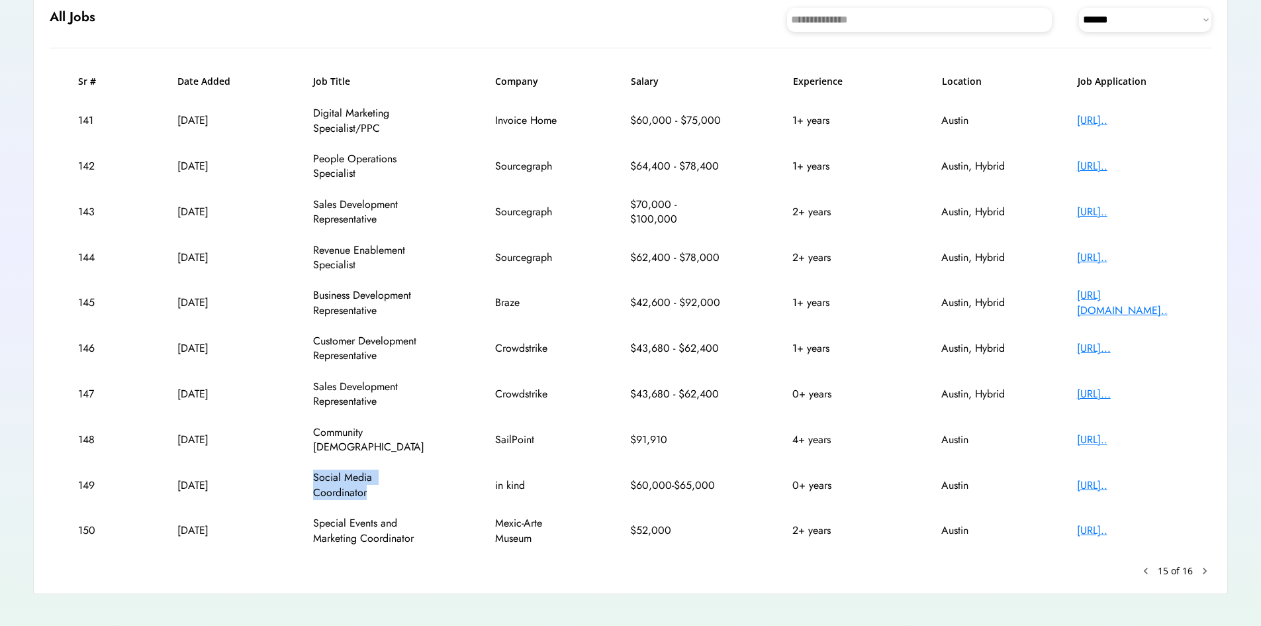
drag, startPoint x: 373, startPoint y: 478, endPoint x: 307, endPoint y: 456, distance: 69.1
click at [307, 462] on div "149 Mar 3, 2025 Social Media Coordinator in kind $60,000-$65,000 0+ years Austi…" at bounding box center [631, 485] width 1162 height 46
copy div "Social Media Coordinator"
click at [1115, 478] on div "[URL].." at bounding box center [1130, 485] width 106 height 15
click at [867, 381] on div "147 Mar 3, 2025 Sales Development Representative Crowdstrike $43,680 - $62,400 …" at bounding box center [631, 394] width 1162 height 46
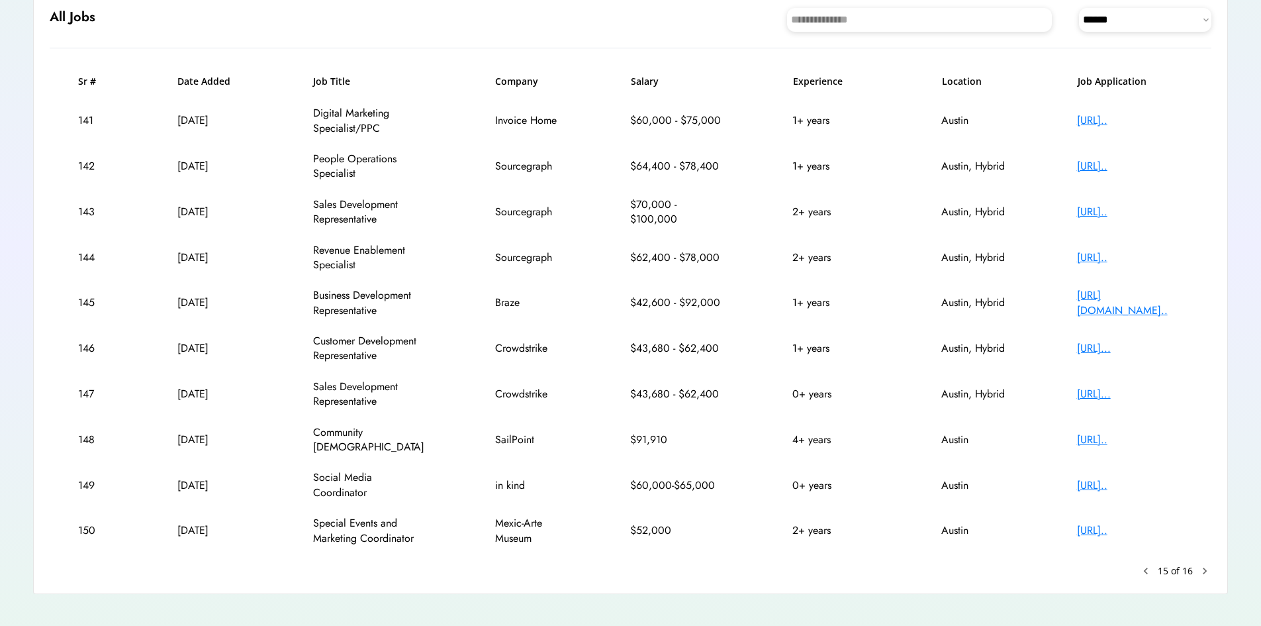
click at [1204, 565] on div "**********" at bounding box center [630, 292] width 1195 height 602
click at [1204, 564] on text "chevron_right" at bounding box center [1204, 570] width 13 height 13
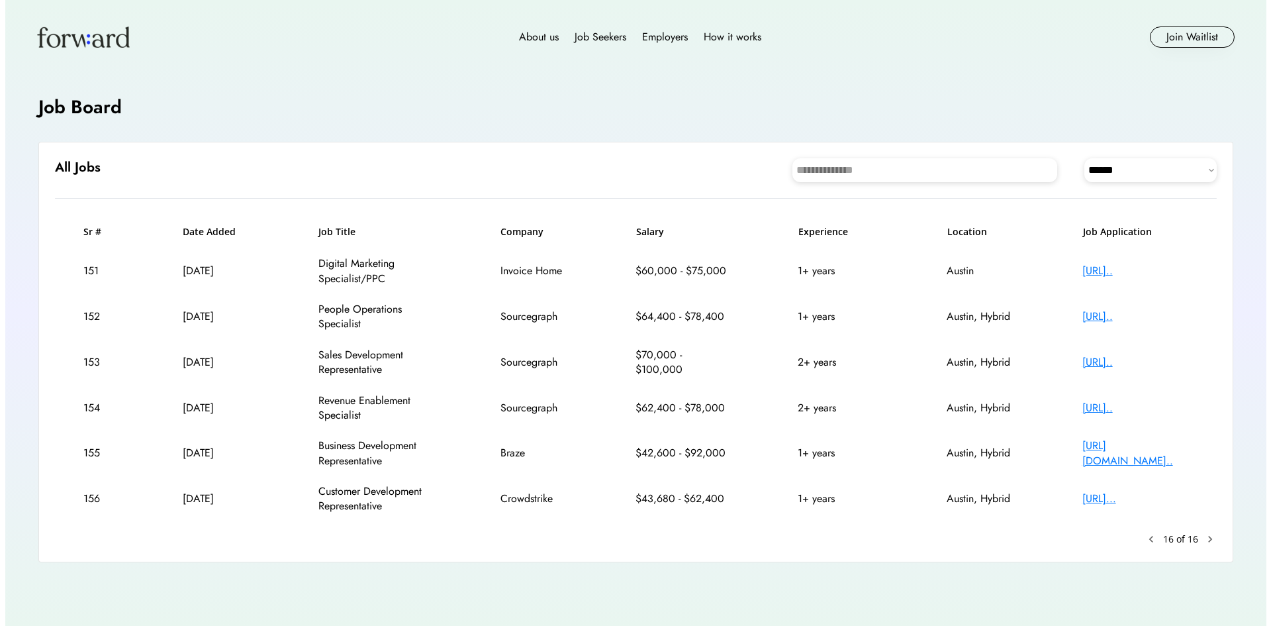
scroll to position [0, 0]
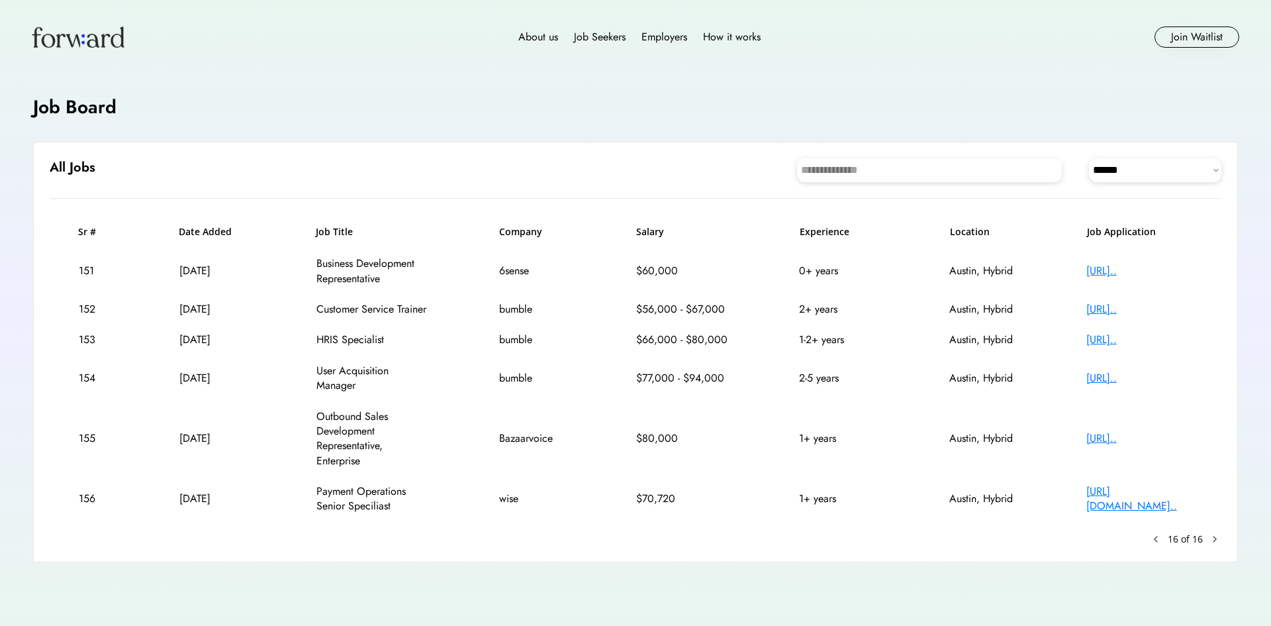
click at [84, 34] on img at bounding box center [78, 36] width 93 height 21
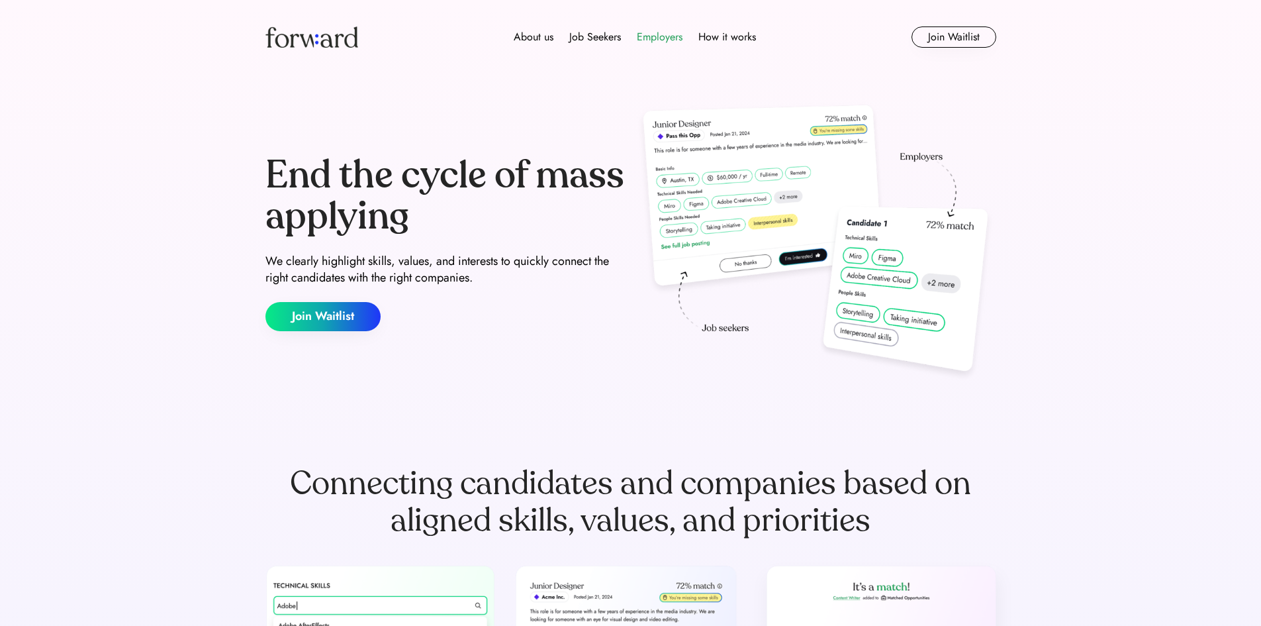
click at [651, 34] on div "Employers" at bounding box center [660, 37] width 46 height 16
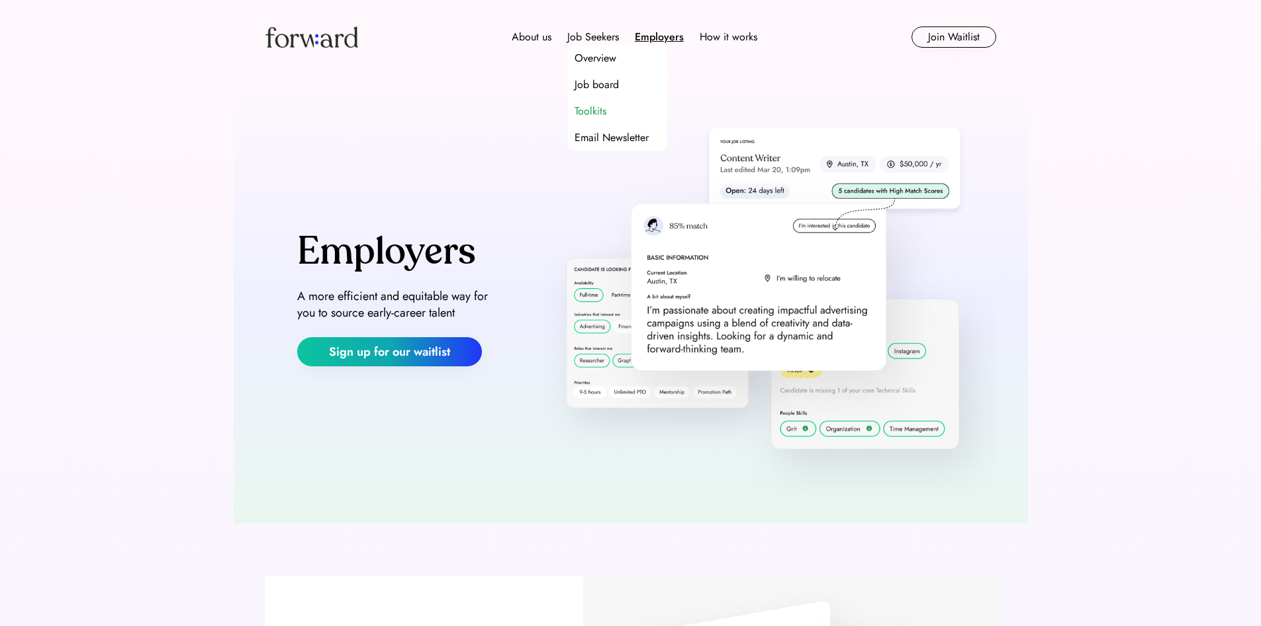
click at [599, 107] on div "Toolkits" at bounding box center [591, 111] width 32 height 16
click at [547, 44] on div "About us" at bounding box center [532, 37] width 40 height 16
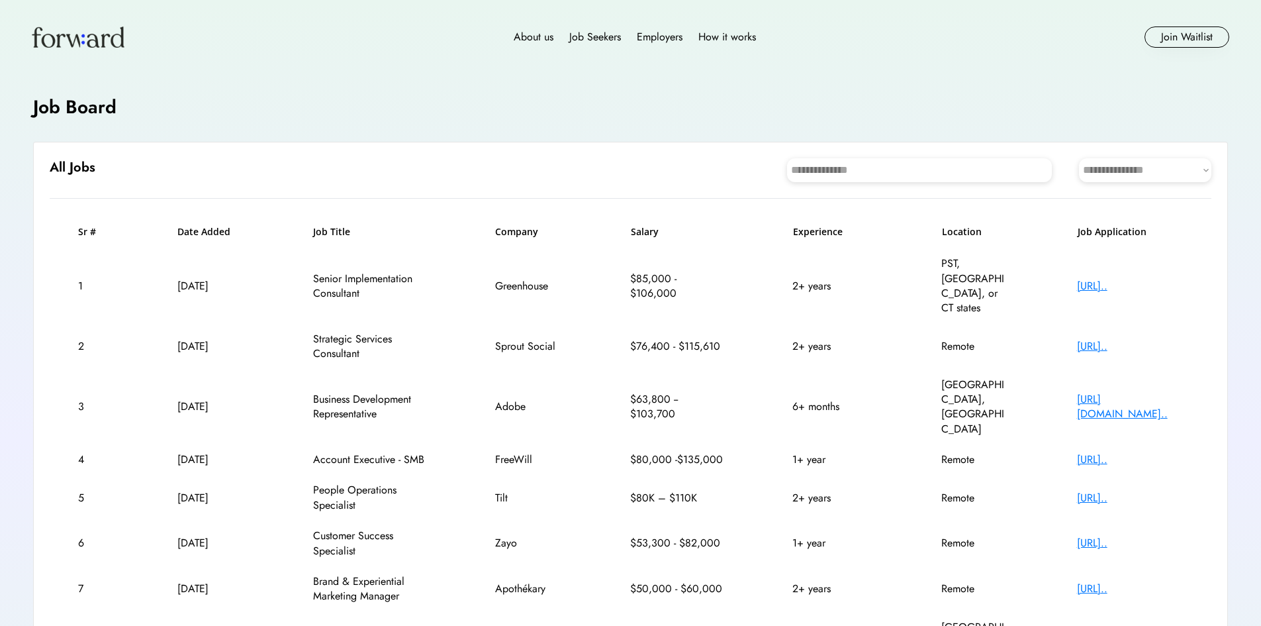
click at [1129, 171] on select "**********" at bounding box center [1145, 170] width 132 height 24
select select "********"
click at [1079, 158] on select "**********" at bounding box center [1145, 170] width 132 height 24
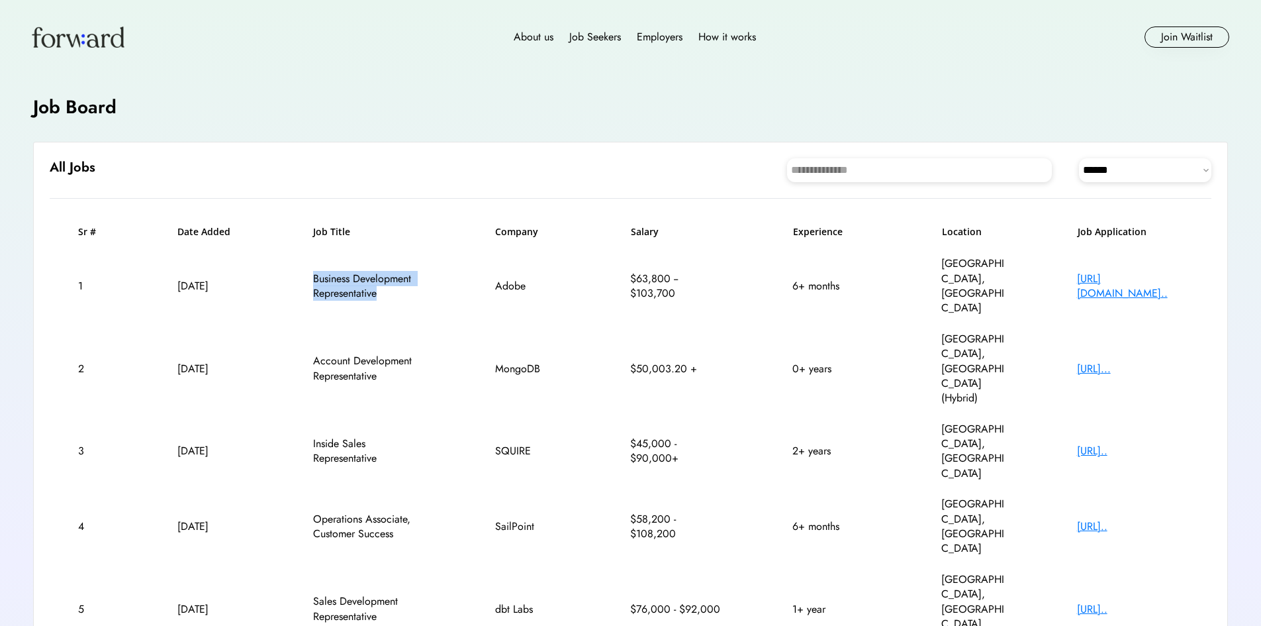
drag, startPoint x: 369, startPoint y: 277, endPoint x: 313, endPoint y: 261, distance: 57.7
click at [313, 271] on div "Business Development Representative" at bounding box center [369, 286] width 113 height 30
copy div "Business Development Representative"
